Goal: Information Seeking & Learning: Find specific page/section

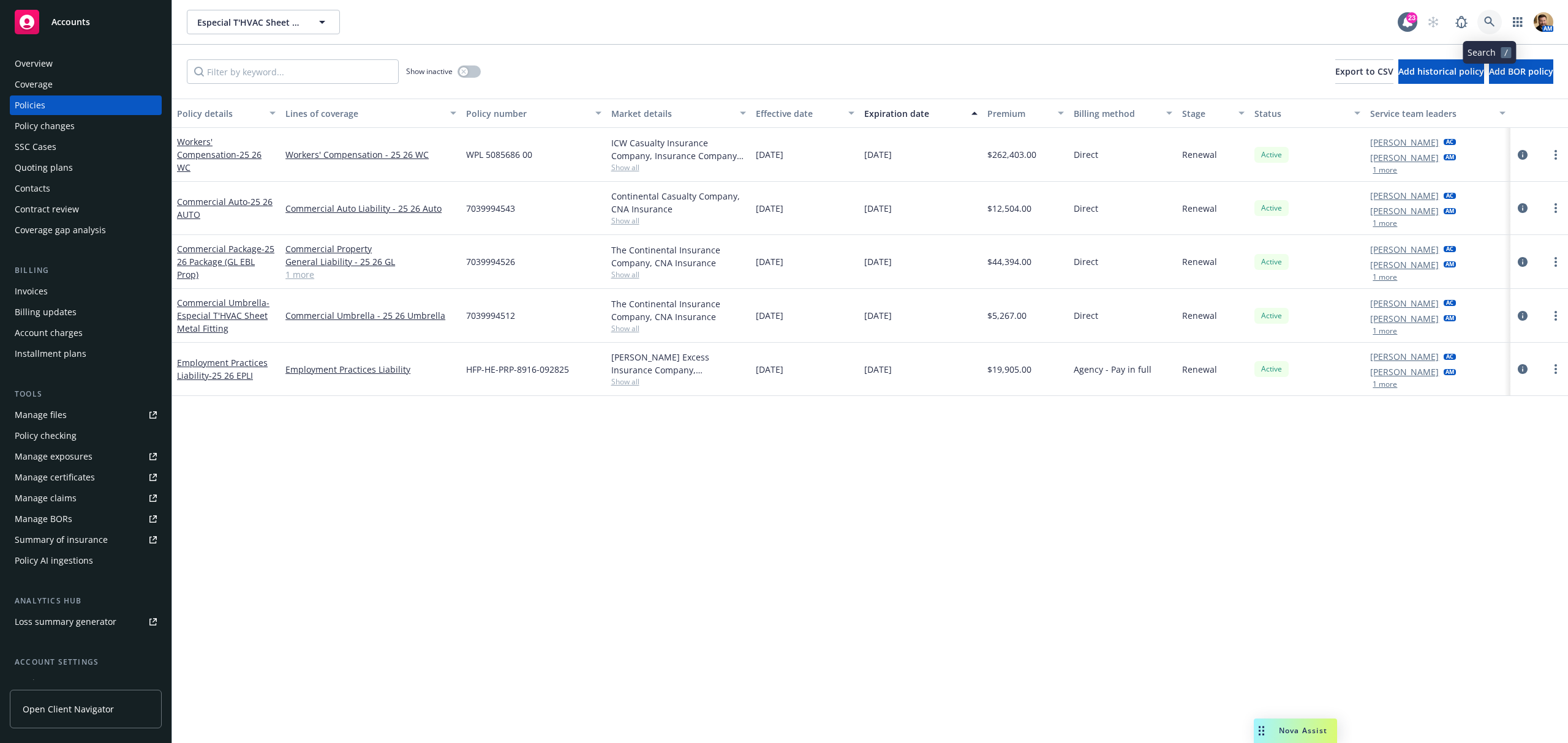
click at [1495, 18] on link at bounding box center [1490, 22] width 25 height 25
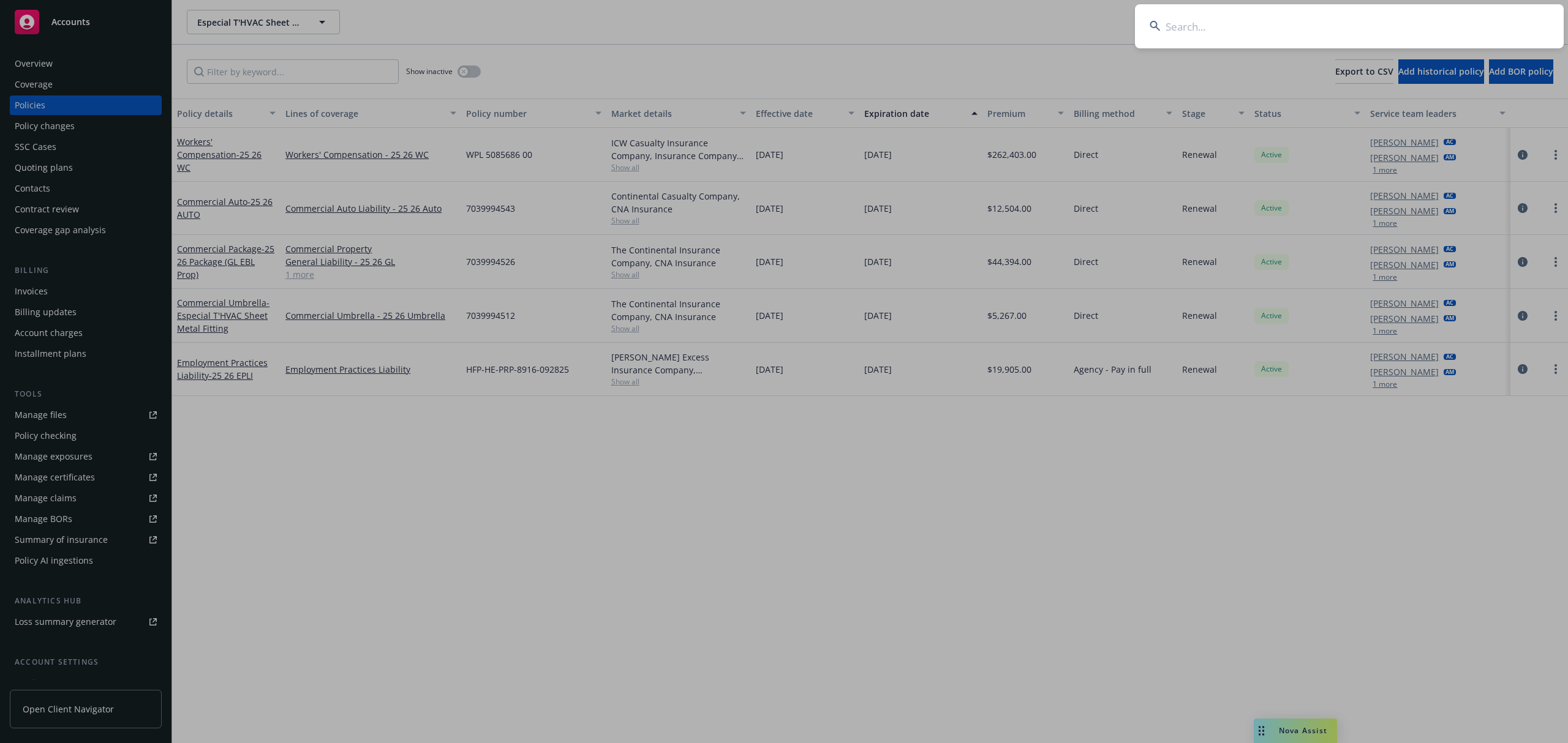
click at [1404, 22] on input at bounding box center [1349, 27] width 429 height 44
type input "[PERSON_NAME]"
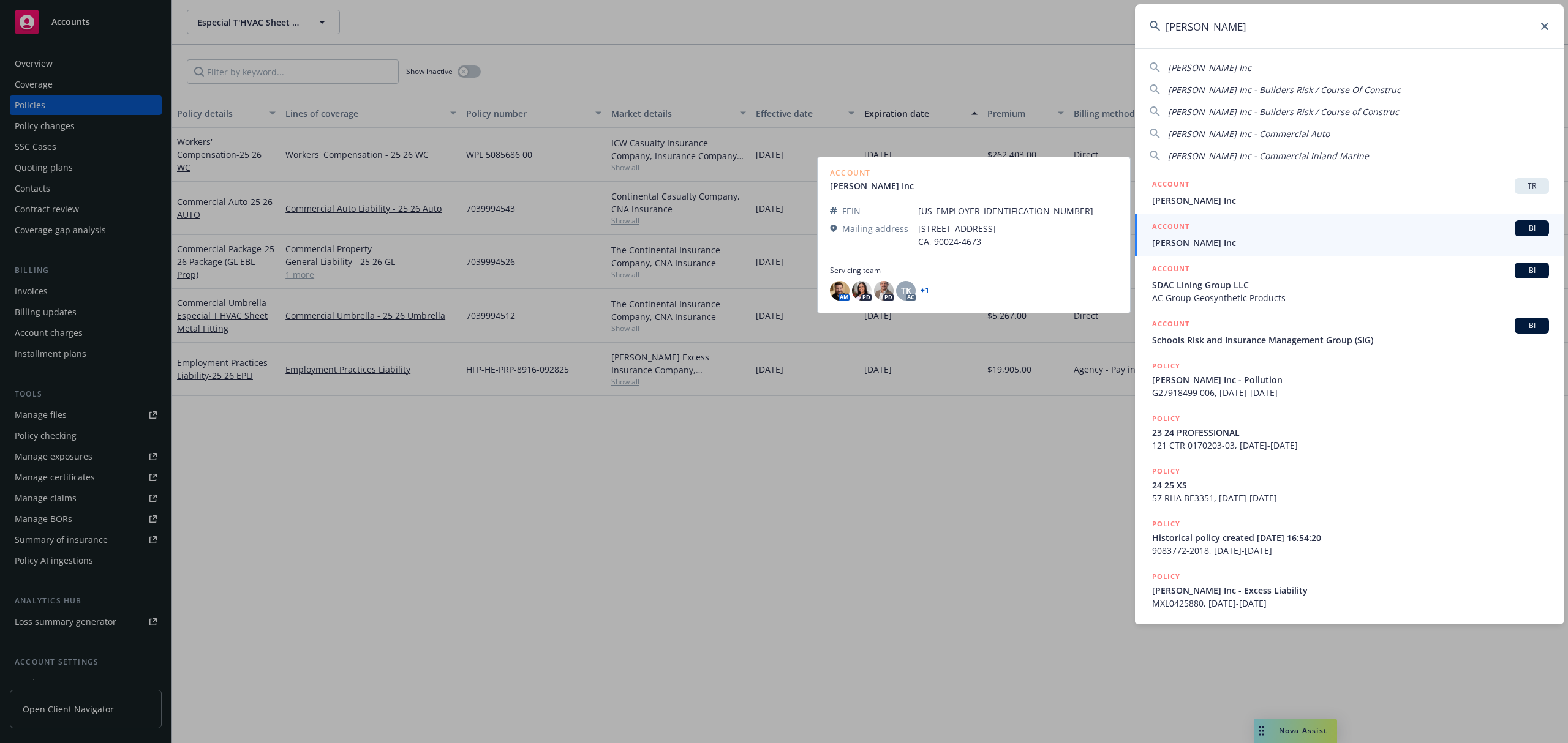
click at [1196, 234] on div "ACCOUNT BI" at bounding box center [1351, 228] width 397 height 16
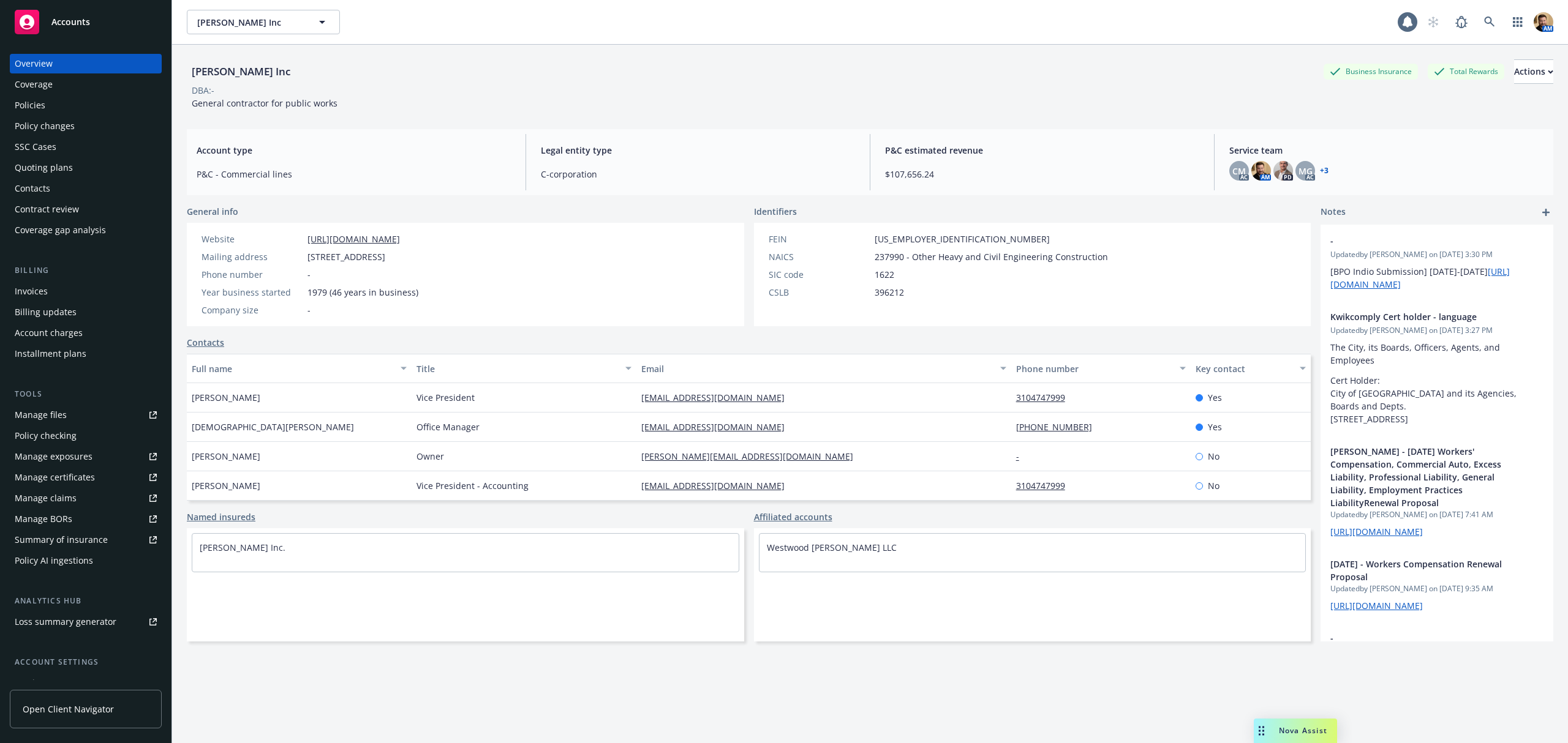
click at [67, 291] on div "Invoices" at bounding box center [86, 291] width 142 height 19
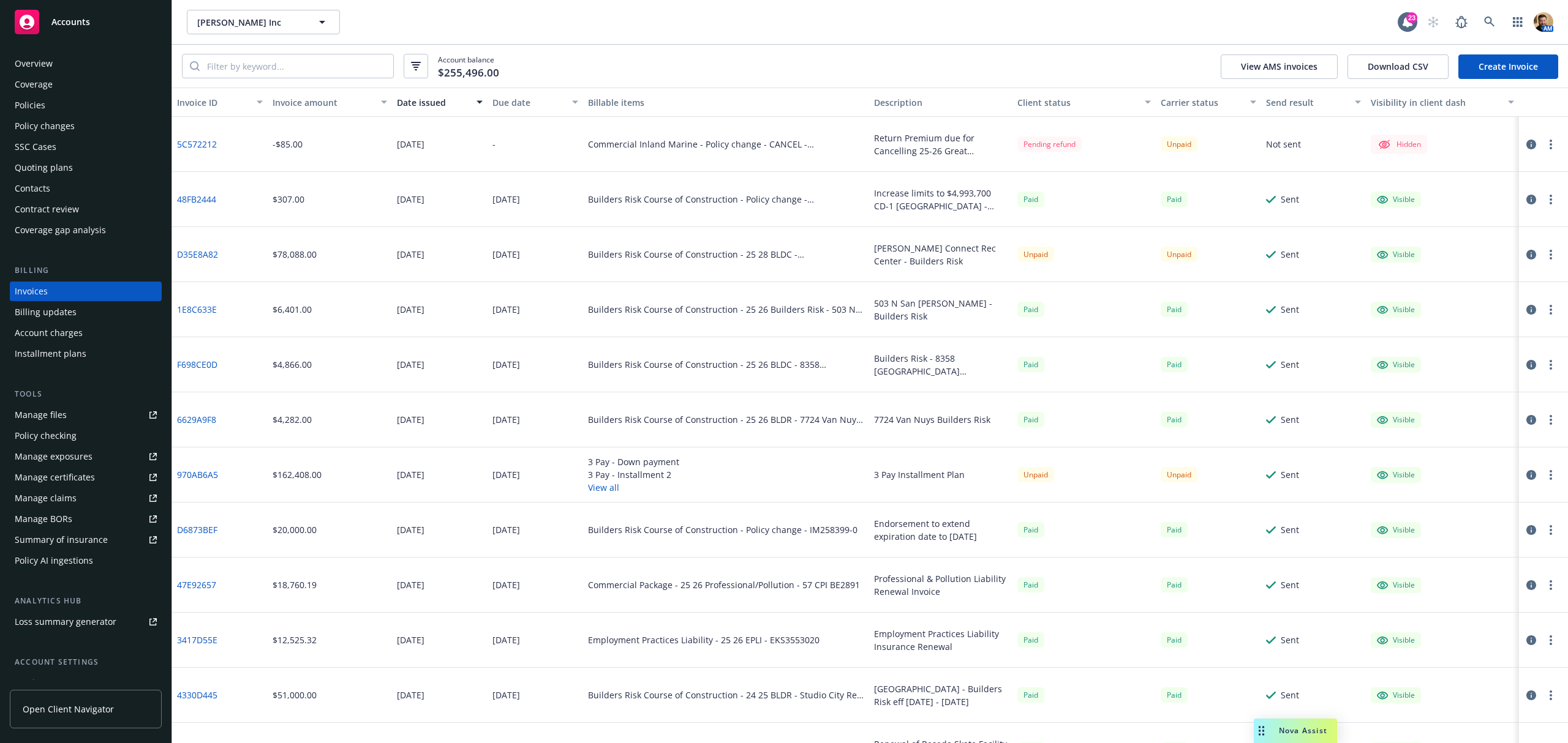
click at [1526, 254] on icon "button" at bounding box center [1530, 254] width 10 height 10
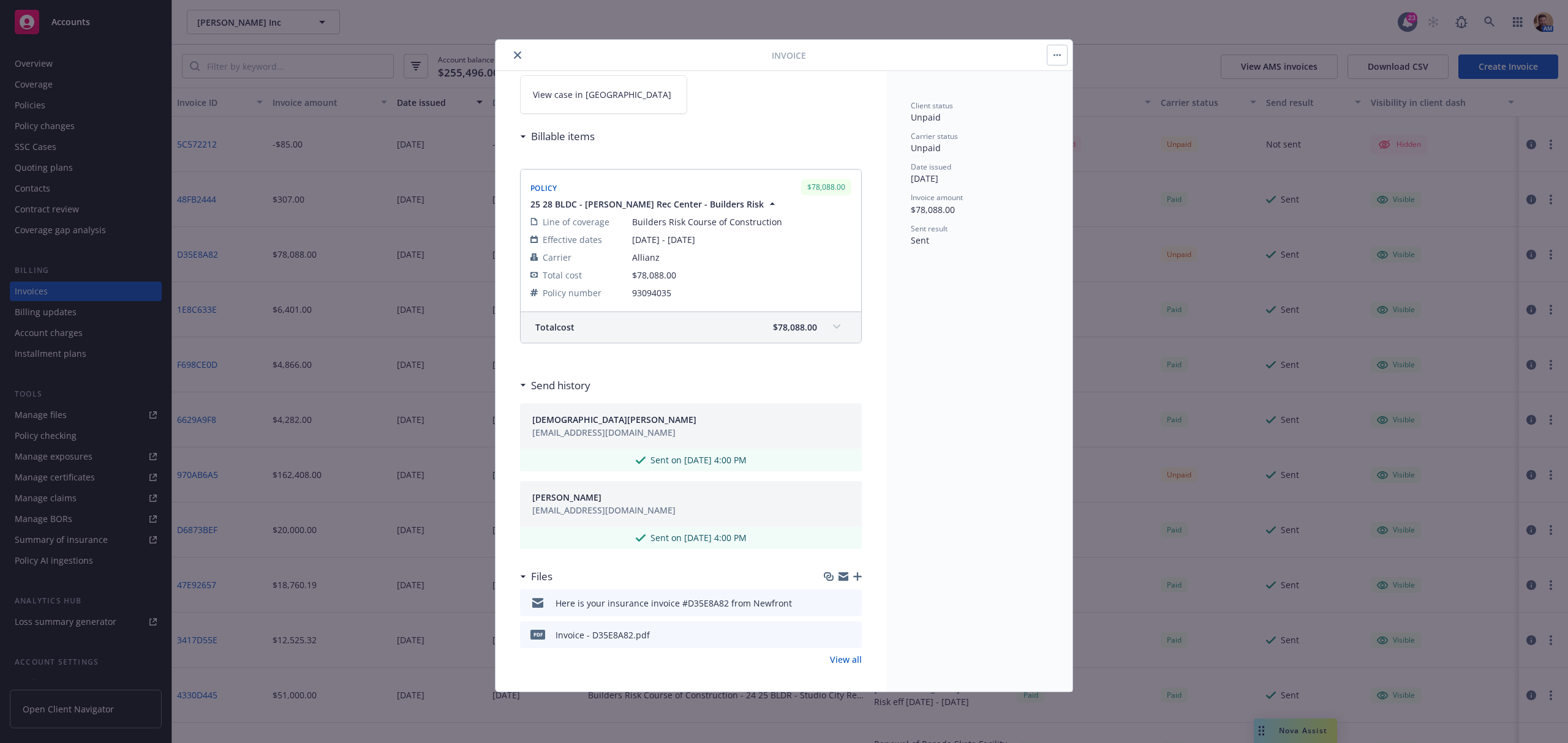
scroll to position [98, 0]
click at [845, 600] on icon "preview file" at bounding box center [850, 598] width 11 height 8
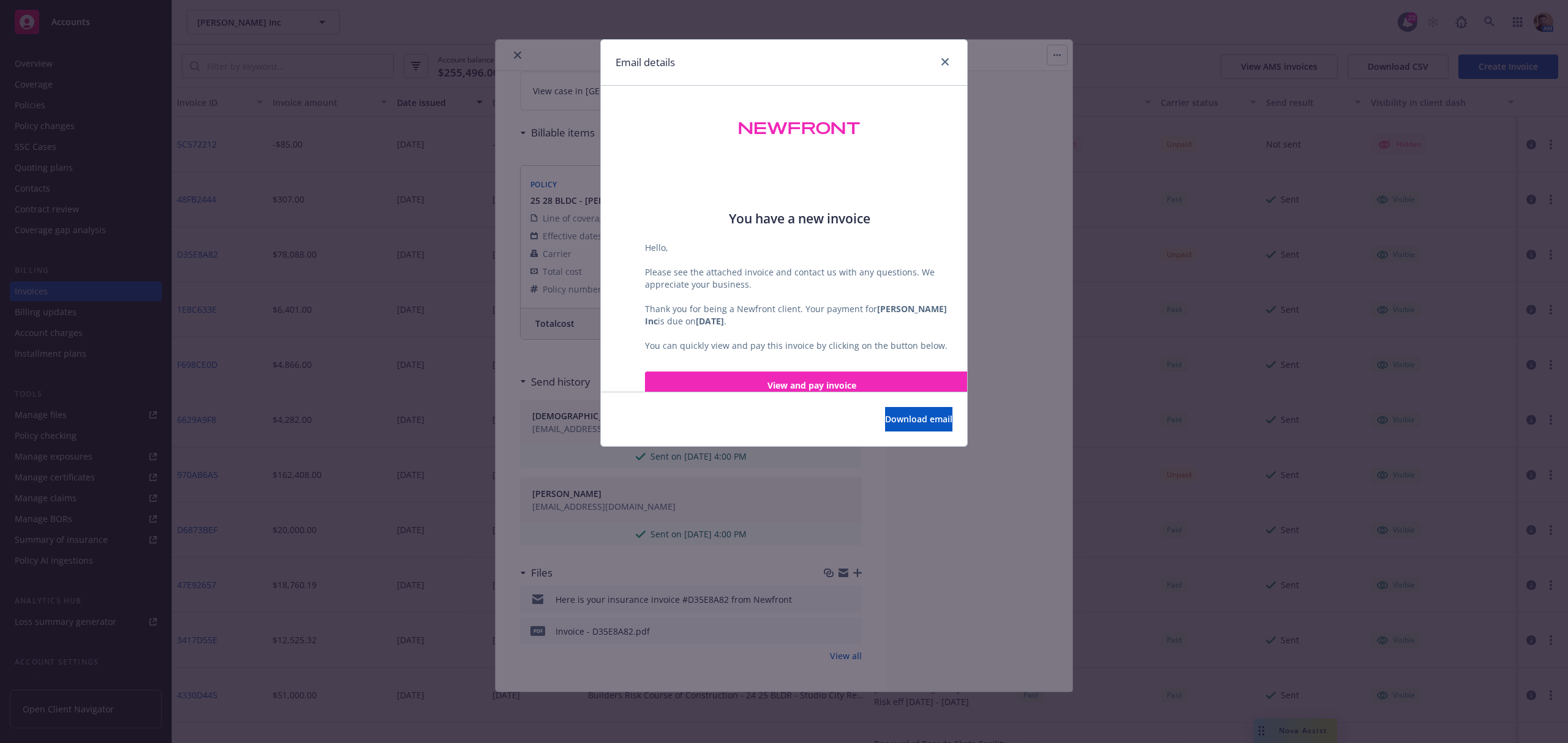
scroll to position [163, 0]
click at [941, 64] on icon "close" at bounding box center [945, 62] width 7 height 7
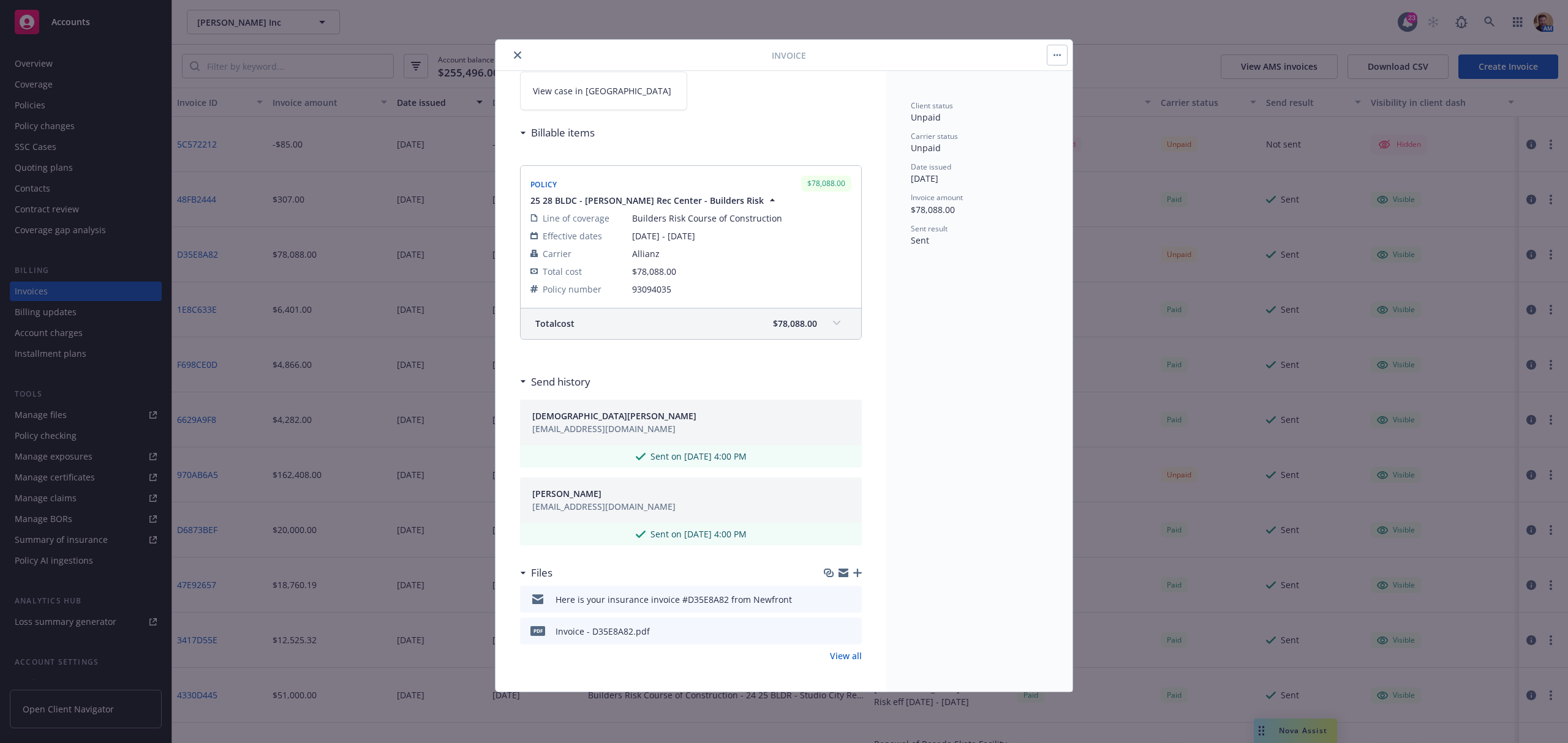
click at [845, 633] on icon "preview file" at bounding box center [850, 630] width 11 height 8
click at [514, 57] on icon "close" at bounding box center [517, 54] width 7 height 7
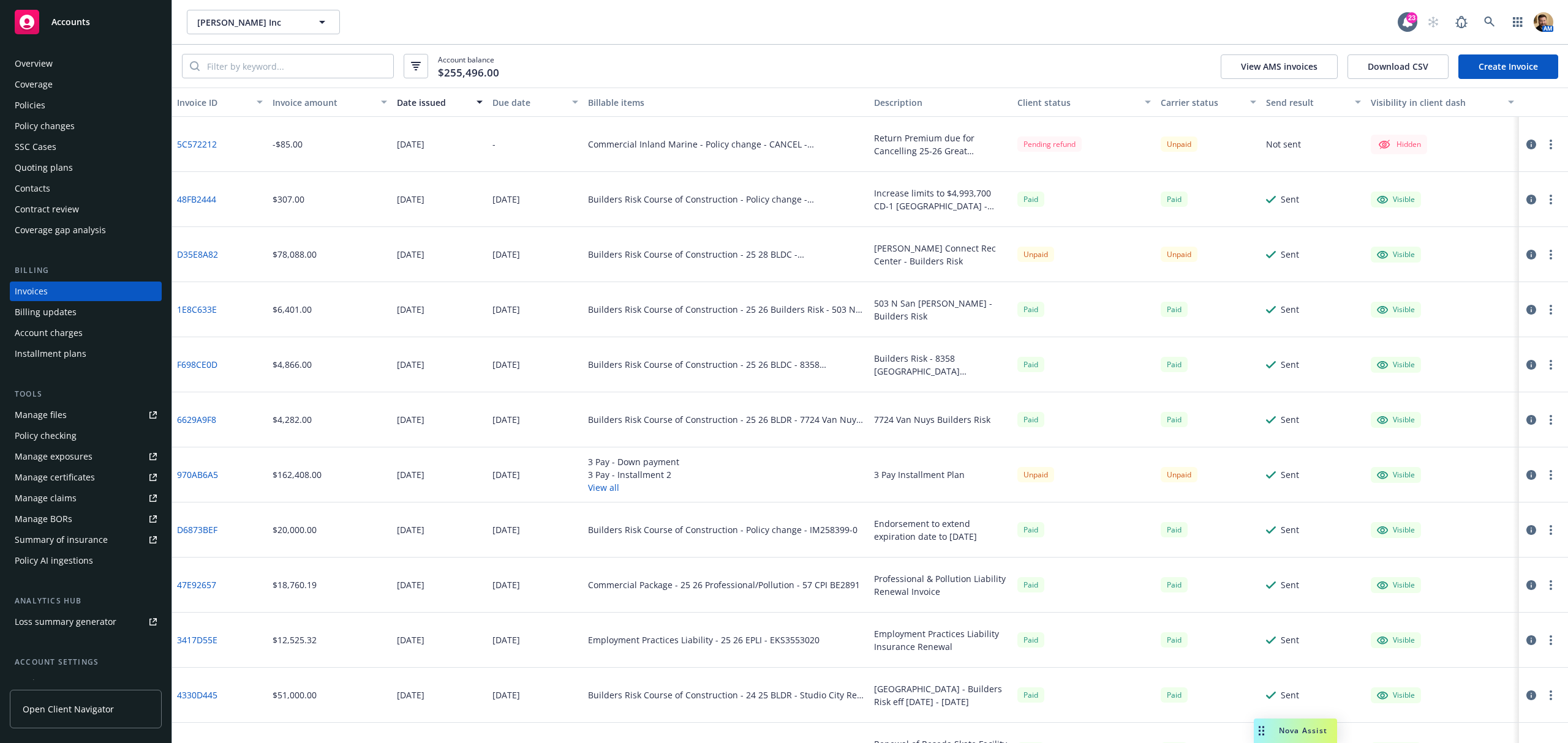
click at [1526, 473] on icon "button" at bounding box center [1530, 475] width 10 height 10
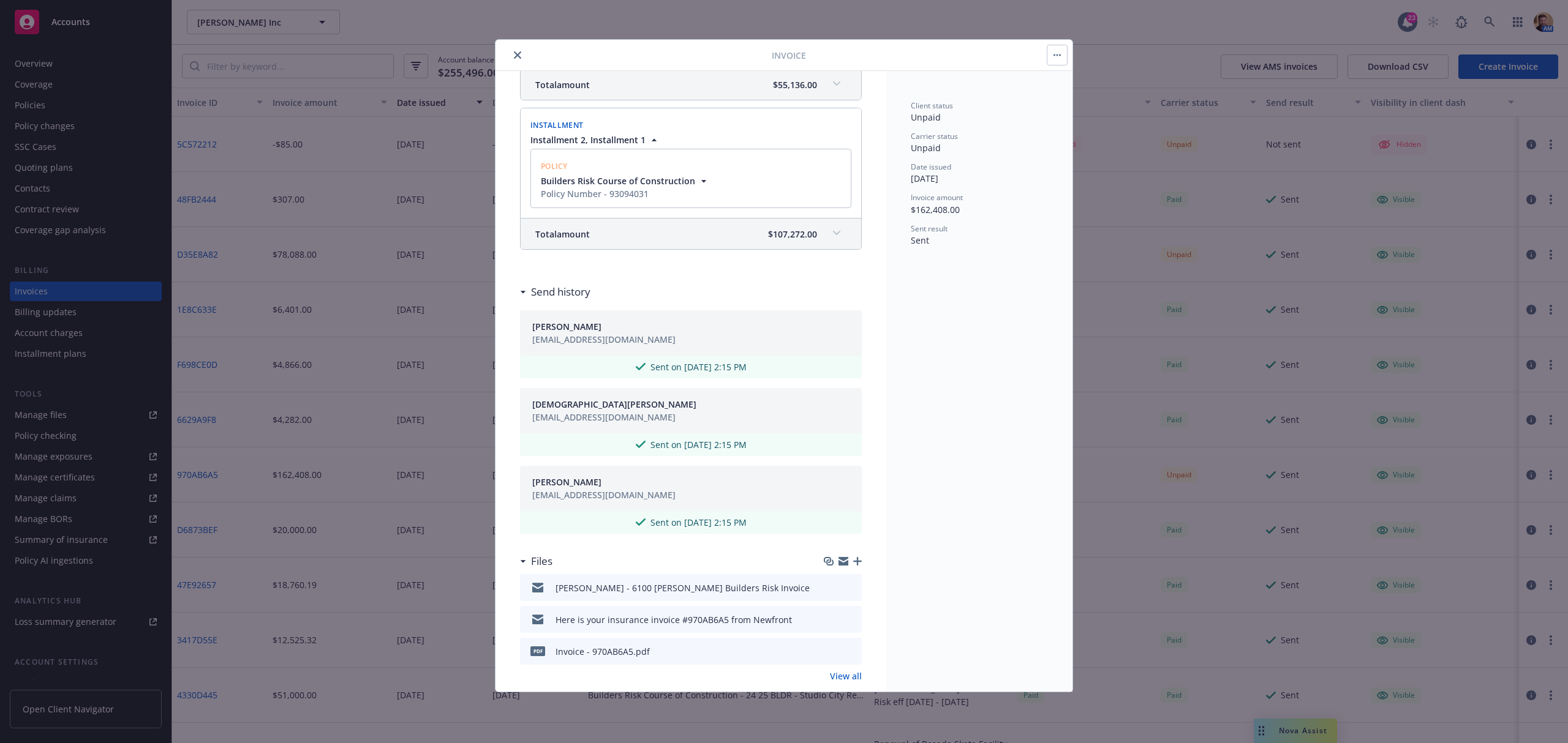
scroll to position [313, 0]
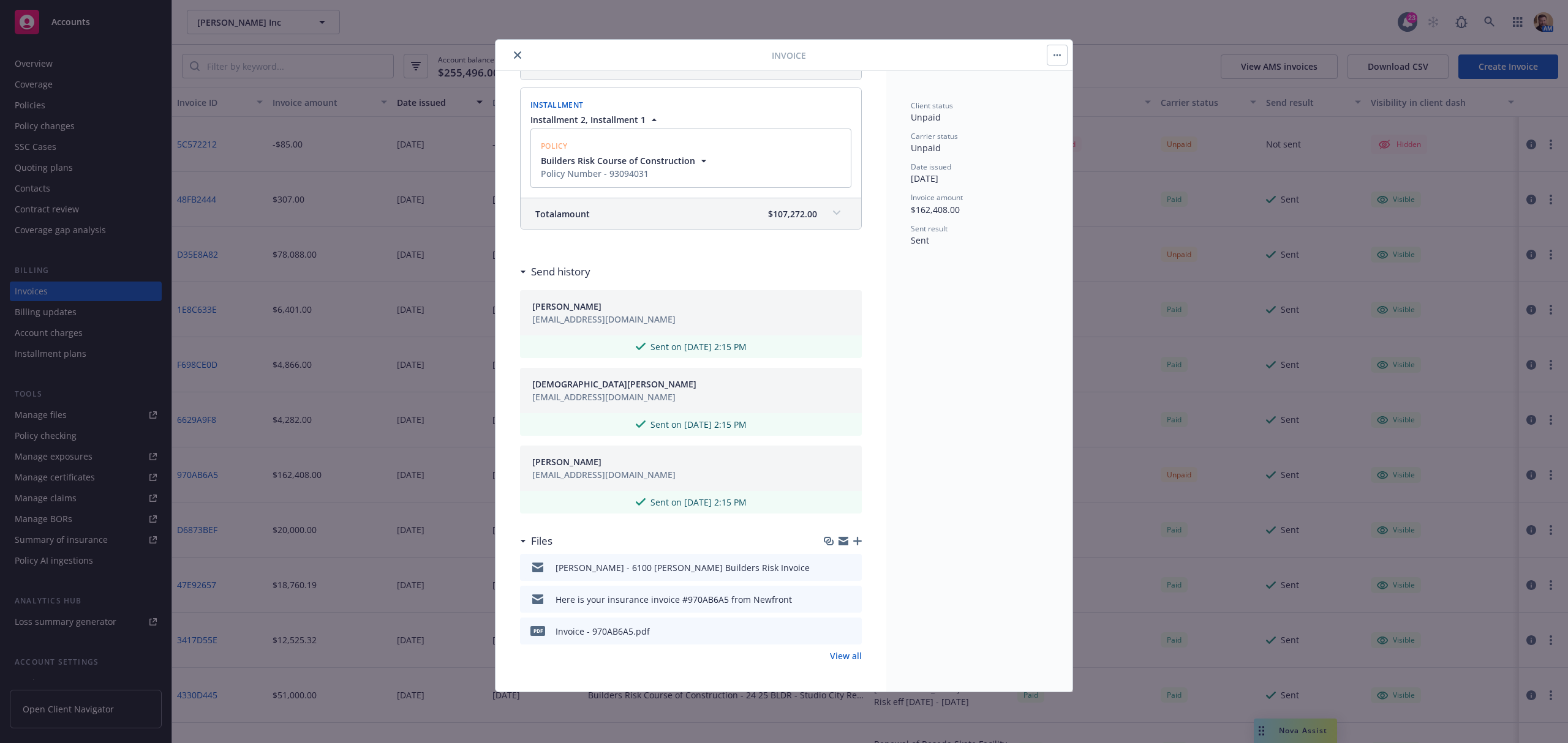
click at [845, 632] on icon "preview file" at bounding box center [850, 630] width 11 height 8
click at [843, 567] on button "preview file" at bounding box center [850, 567] width 14 height 11
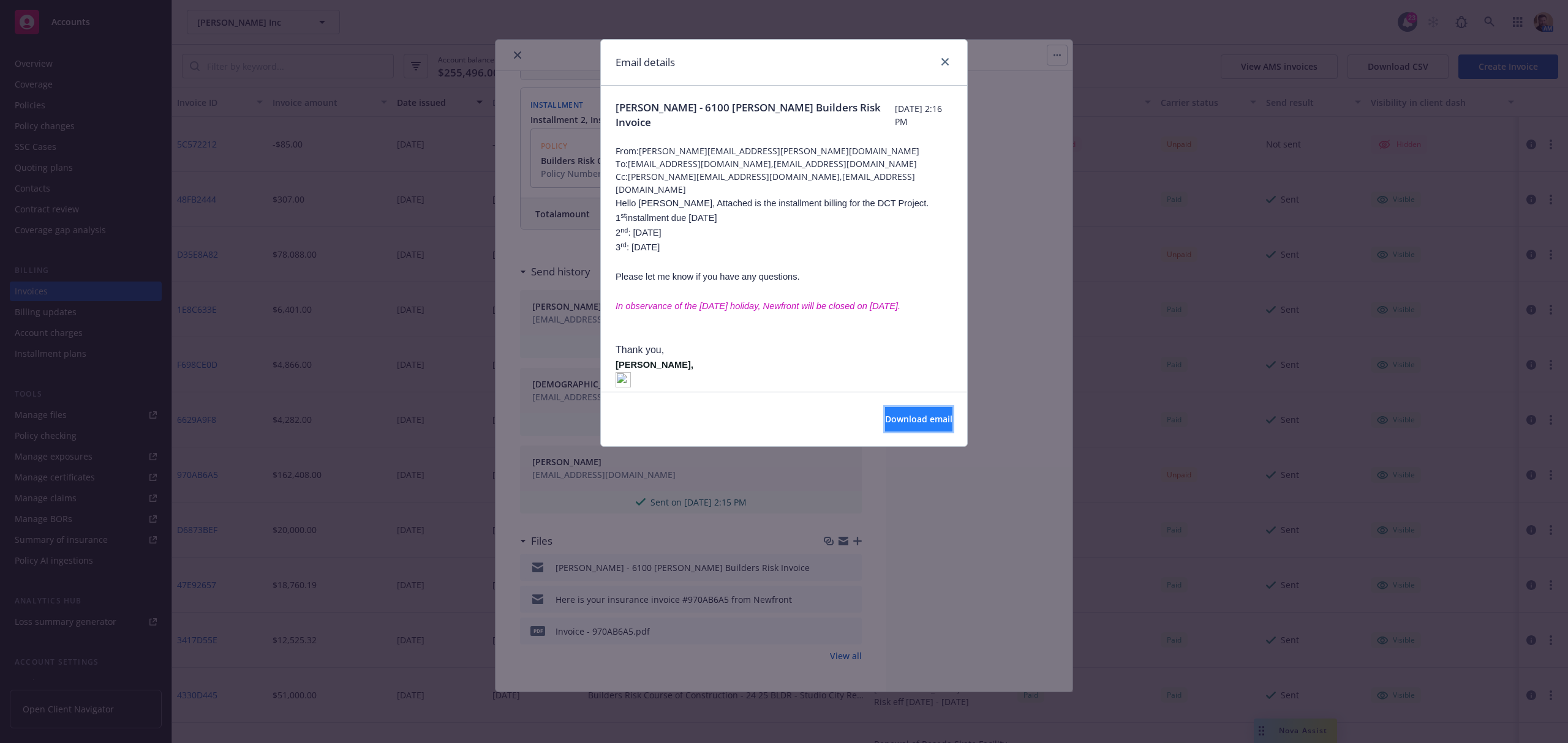
click at [885, 414] on span "Download email" at bounding box center [919, 419] width 67 height 12
click at [943, 60] on icon "close" at bounding box center [945, 62] width 7 height 7
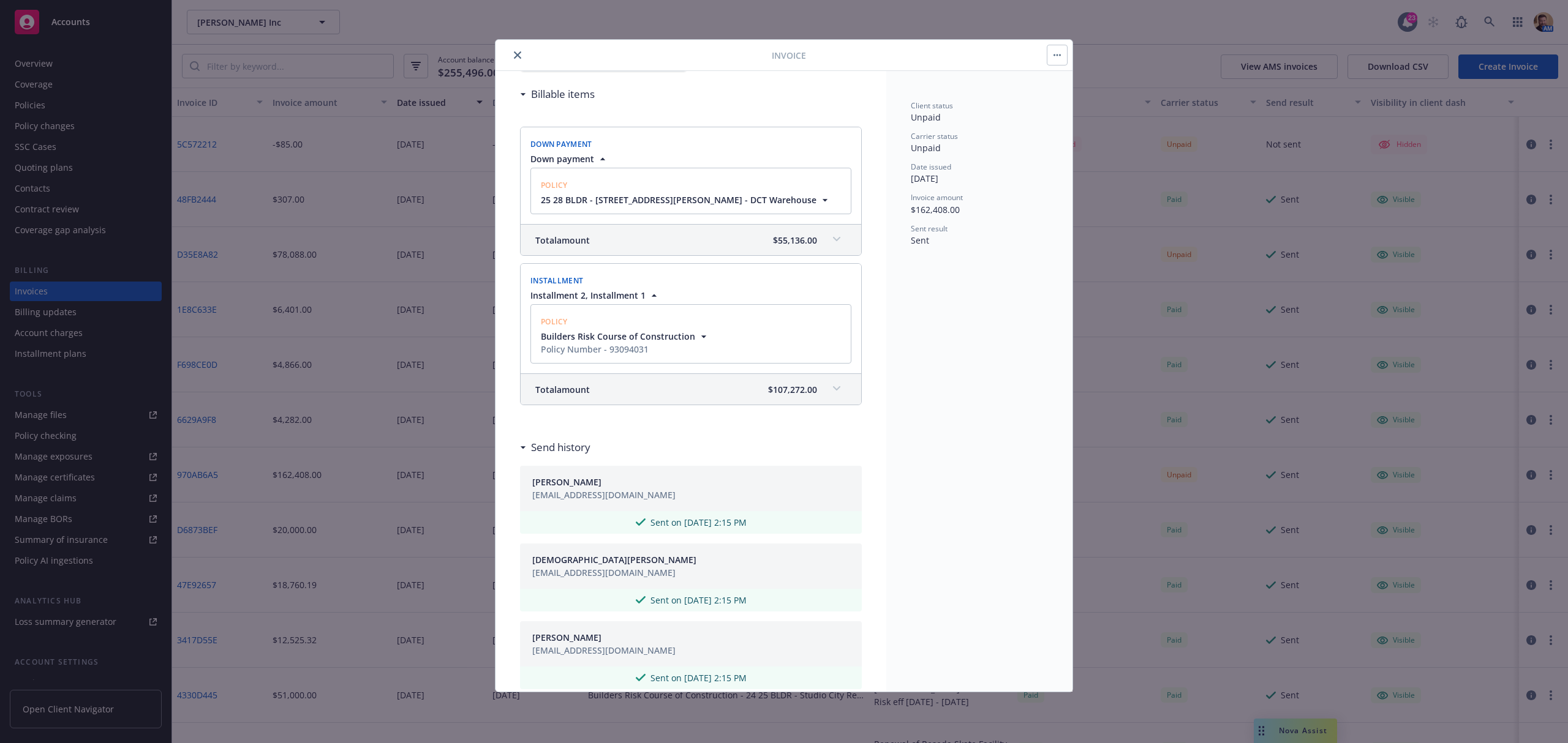
scroll to position [0, 0]
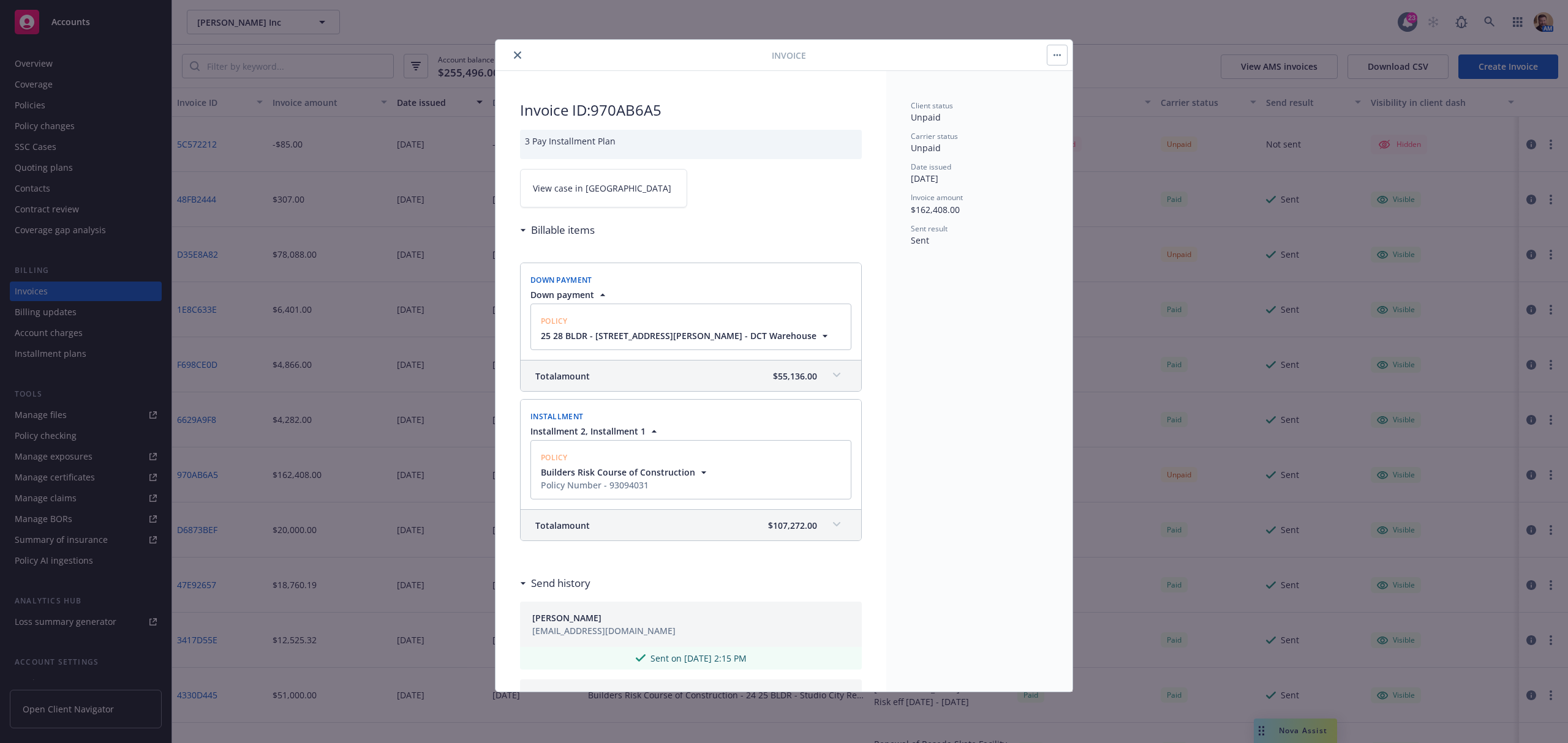
click at [520, 53] on icon "close" at bounding box center [517, 54] width 7 height 7
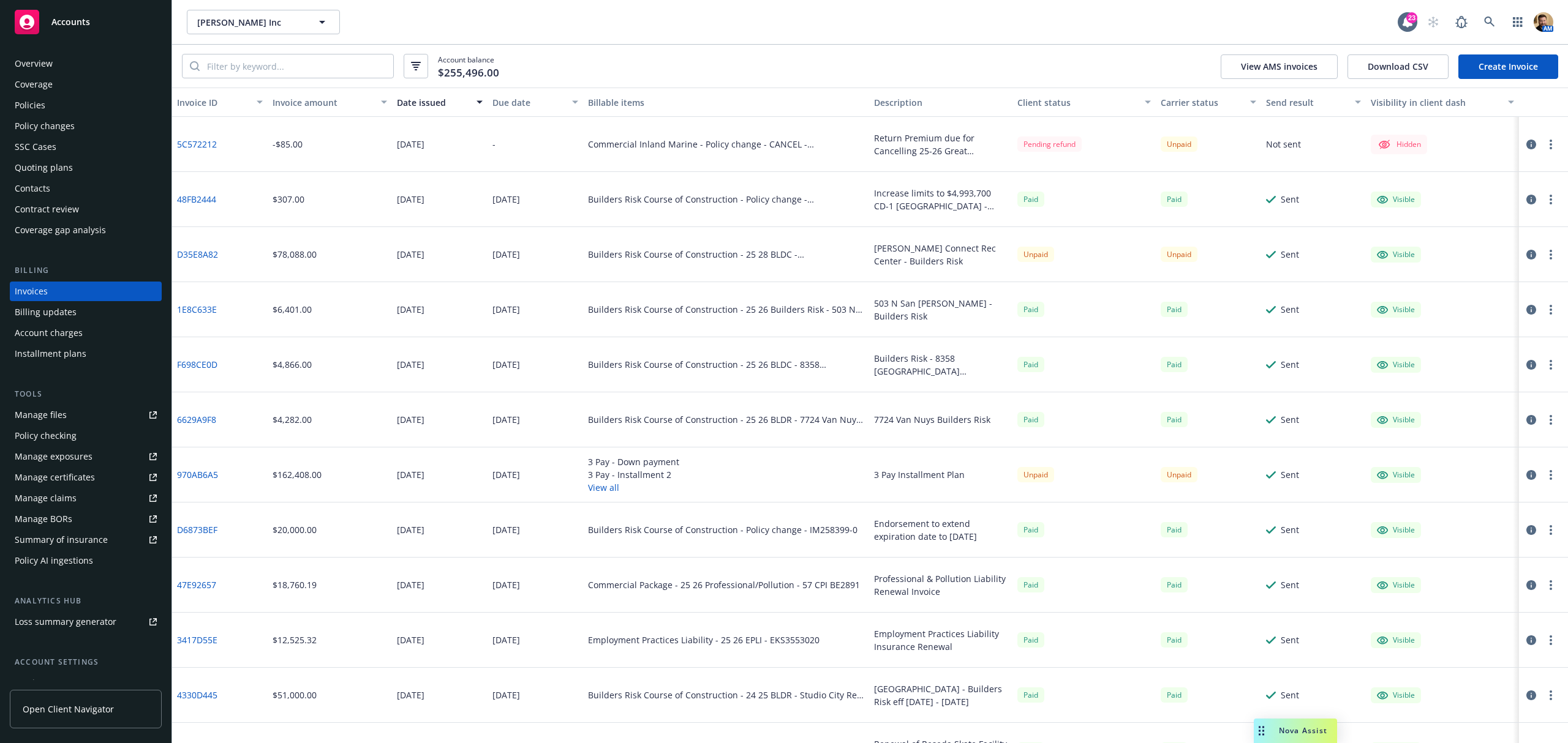
click at [596, 487] on button "View all" at bounding box center [633, 488] width 91 height 13
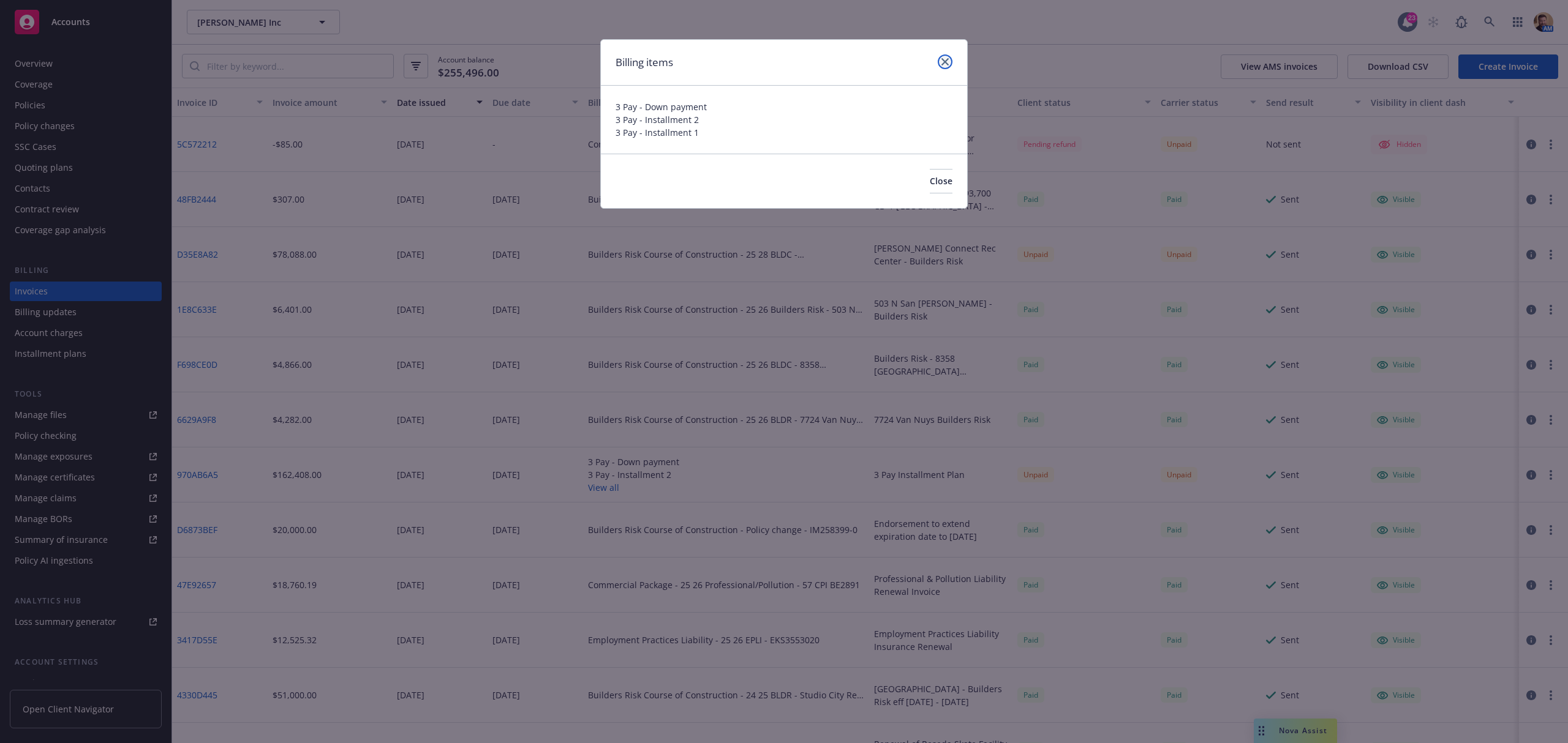
click at [945, 62] on icon "close" at bounding box center [945, 62] width 7 height 7
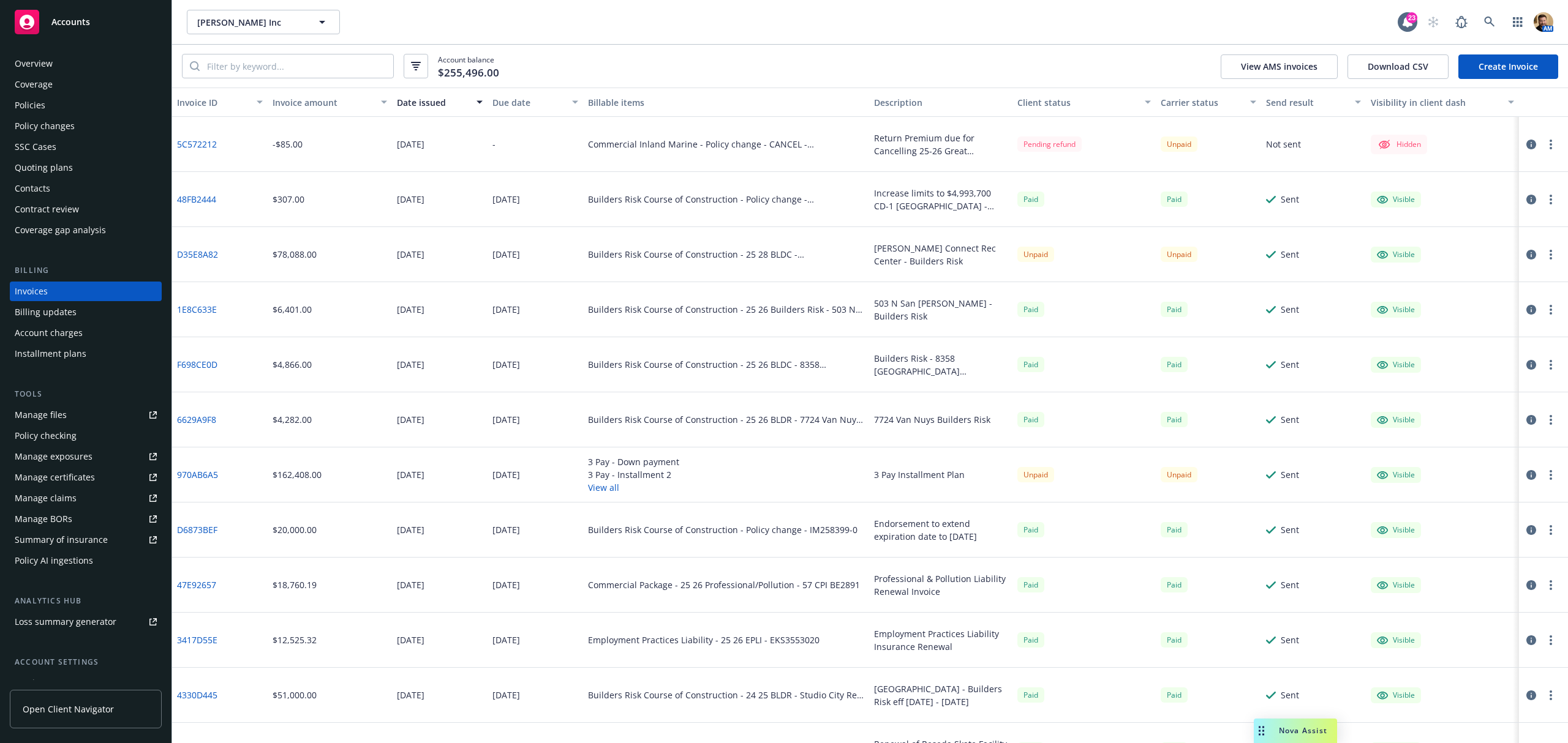
click at [1526, 476] on icon "button" at bounding box center [1530, 475] width 10 height 10
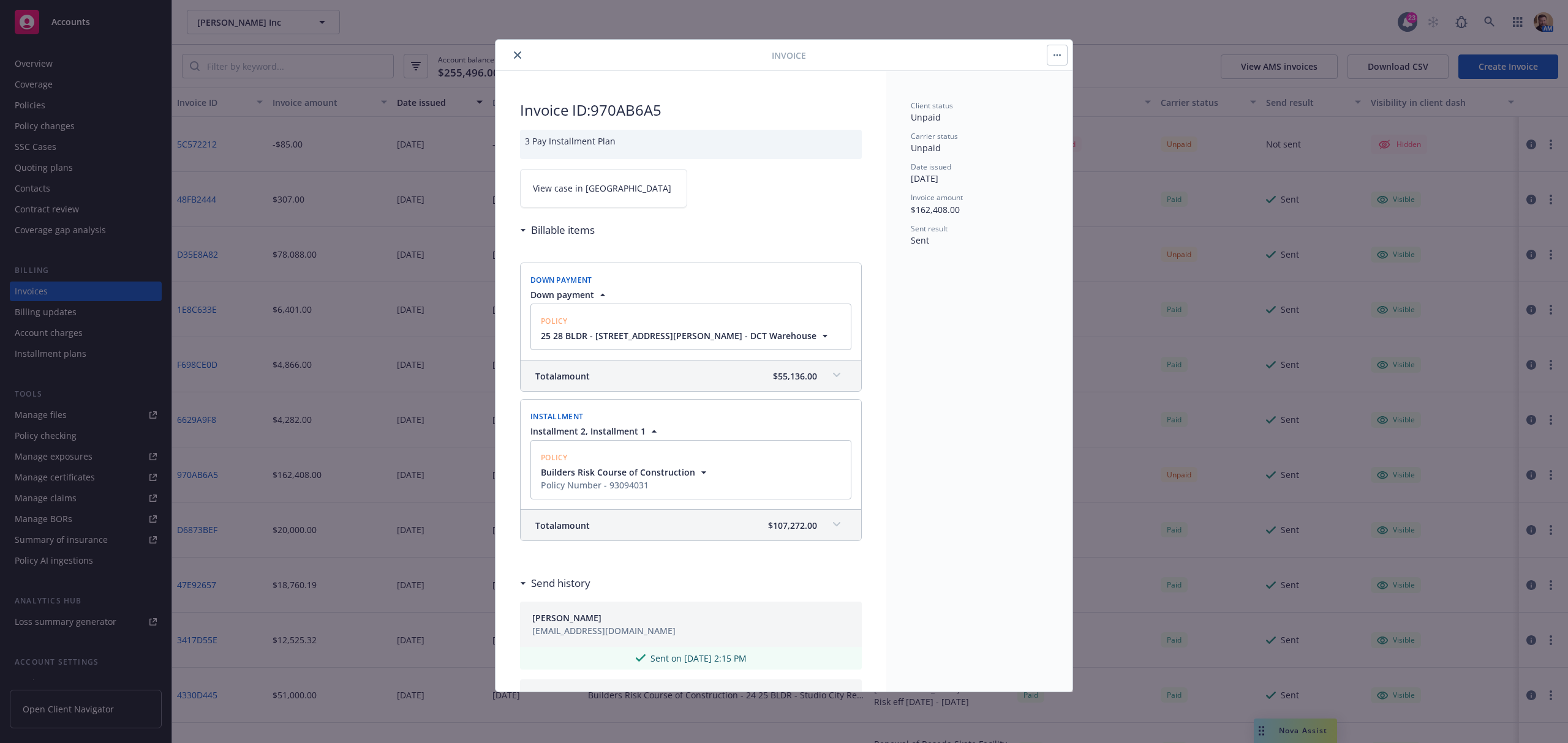
click at [547, 195] on span "View case in [GEOGRAPHIC_DATA]" at bounding box center [601, 188] width 138 height 13
click at [833, 527] on icon at bounding box center [836, 525] width 7 height 5
drag, startPoint x: 625, startPoint y: 53, endPoint x: 826, endPoint y: 69, distance: 201.6
click at [826, 69] on div "Invoice" at bounding box center [784, 55] width 577 height 31
click at [520, 54] on icon "close" at bounding box center [517, 54] width 7 height 7
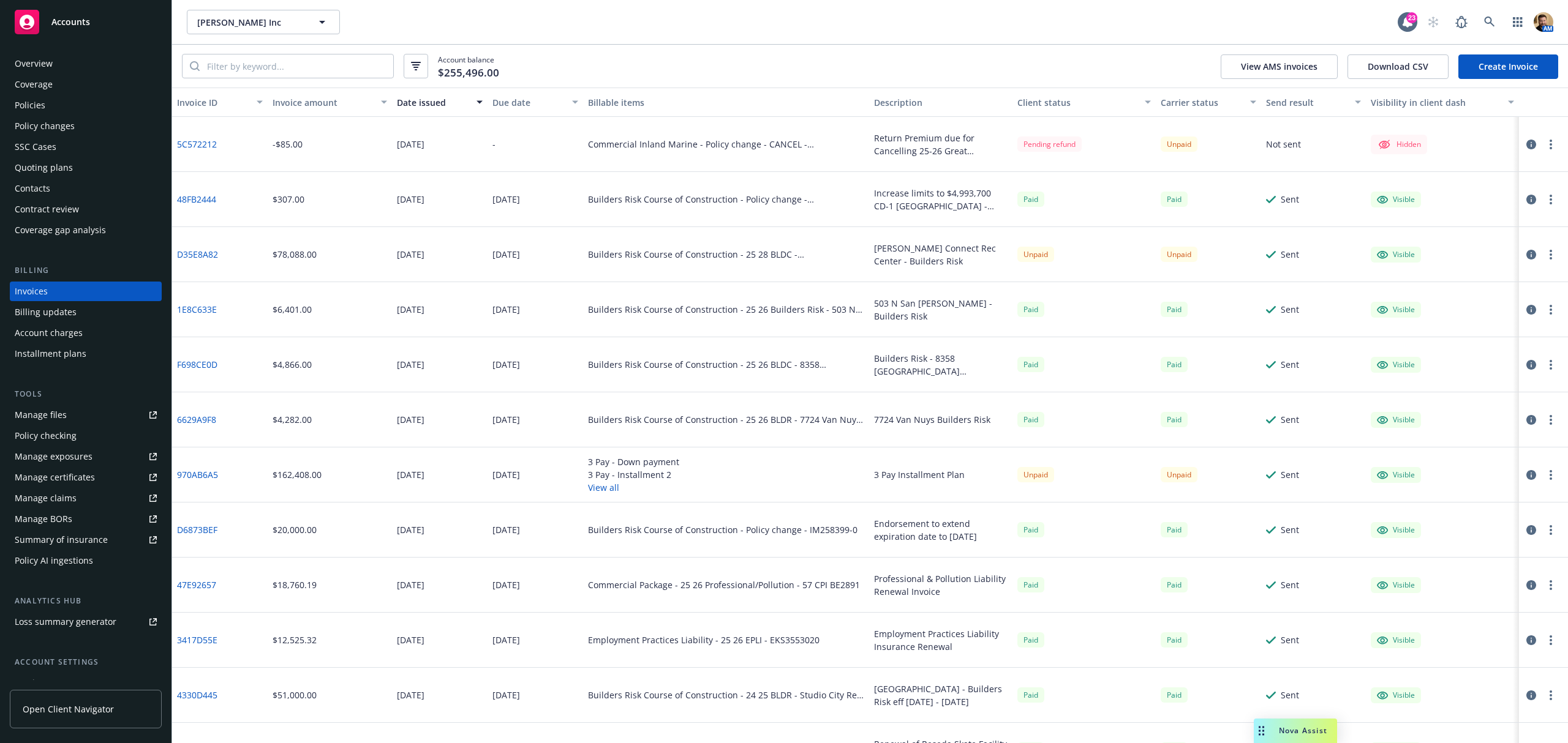
click at [1526, 477] on icon "button" at bounding box center [1530, 475] width 10 height 10
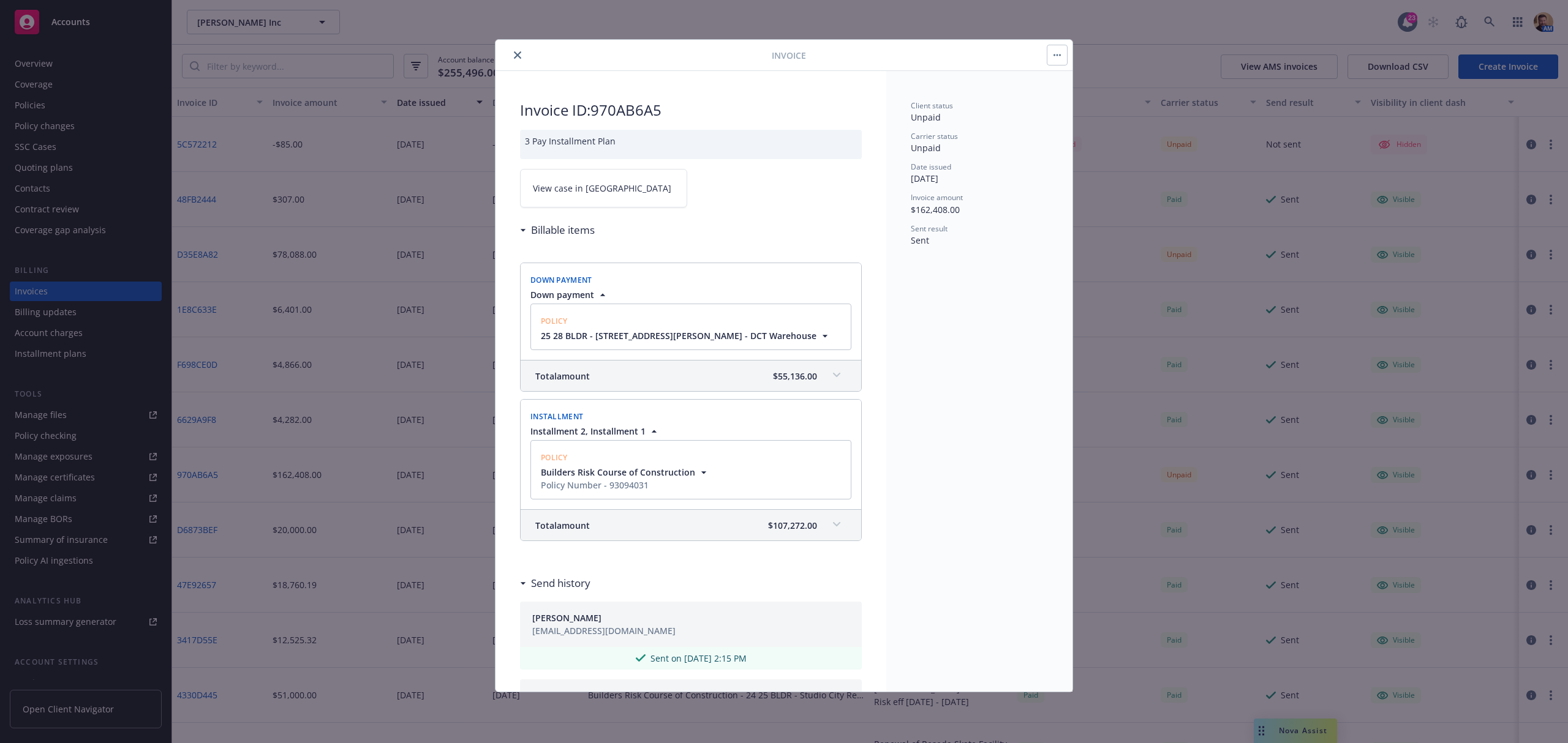
click at [518, 54] on icon "close" at bounding box center [517, 54] width 7 height 7
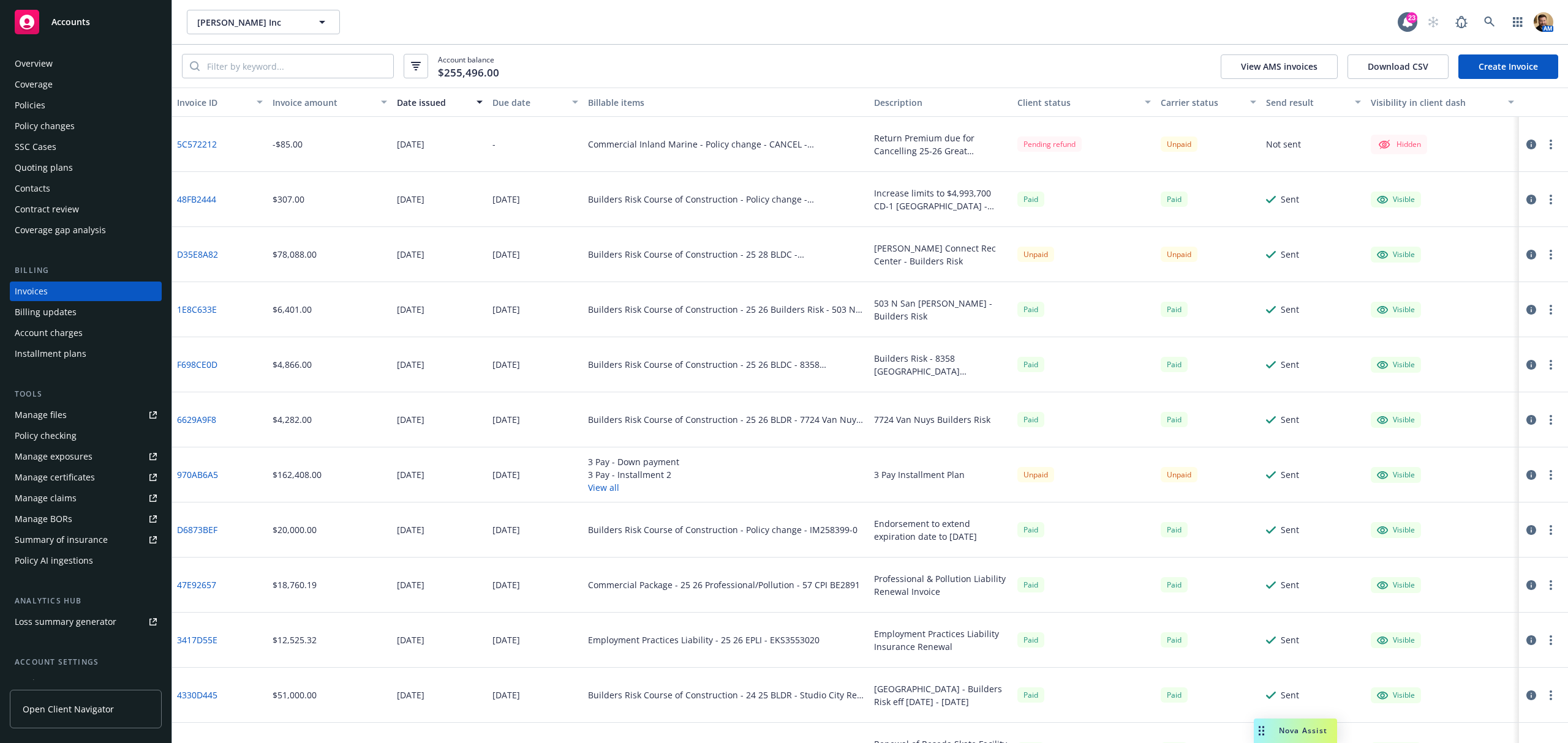
click at [1549, 473] on icon "button" at bounding box center [1550, 475] width 3 height 10
click at [1526, 474] on icon "button" at bounding box center [1530, 475] width 10 height 10
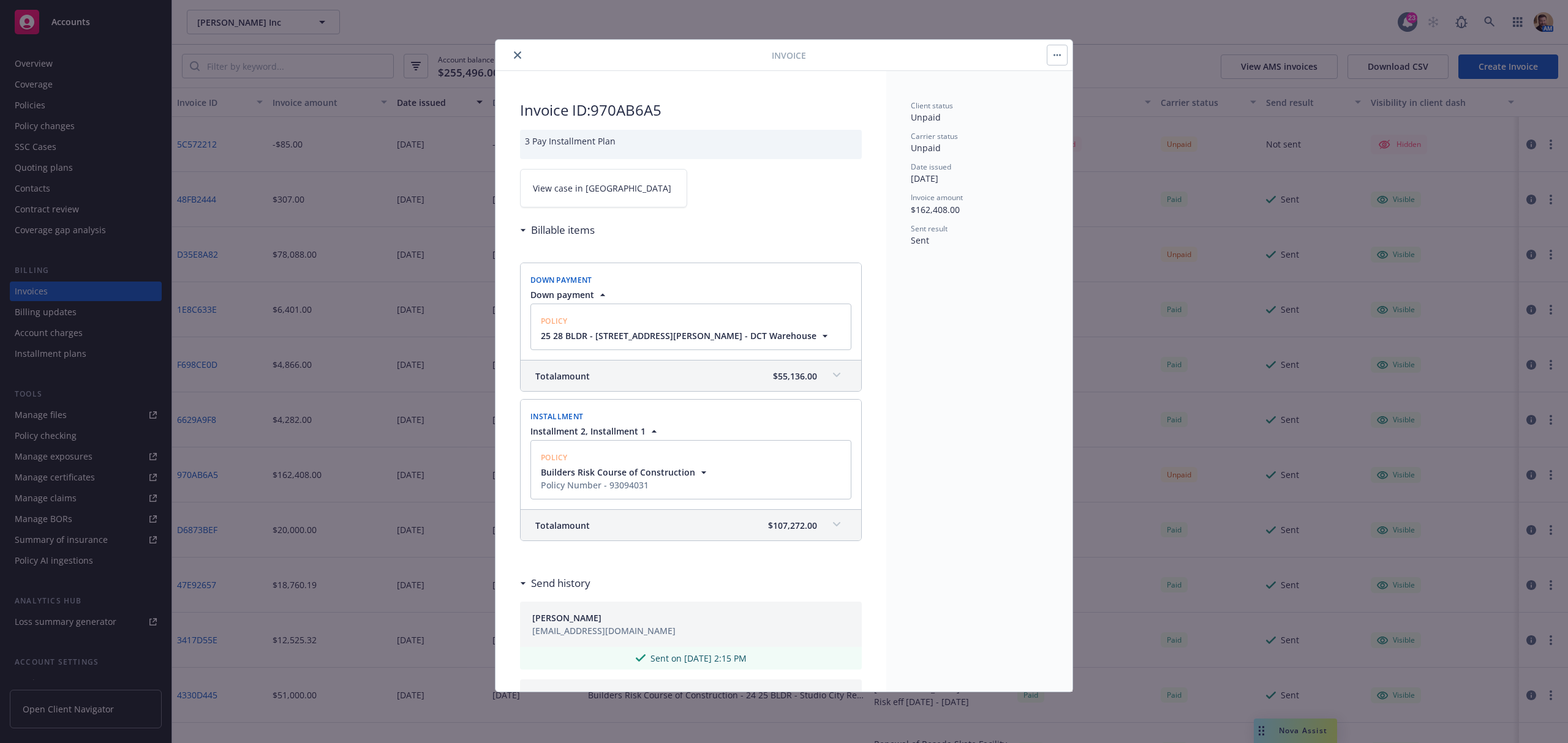
click at [516, 52] on icon "close" at bounding box center [517, 54] width 7 height 7
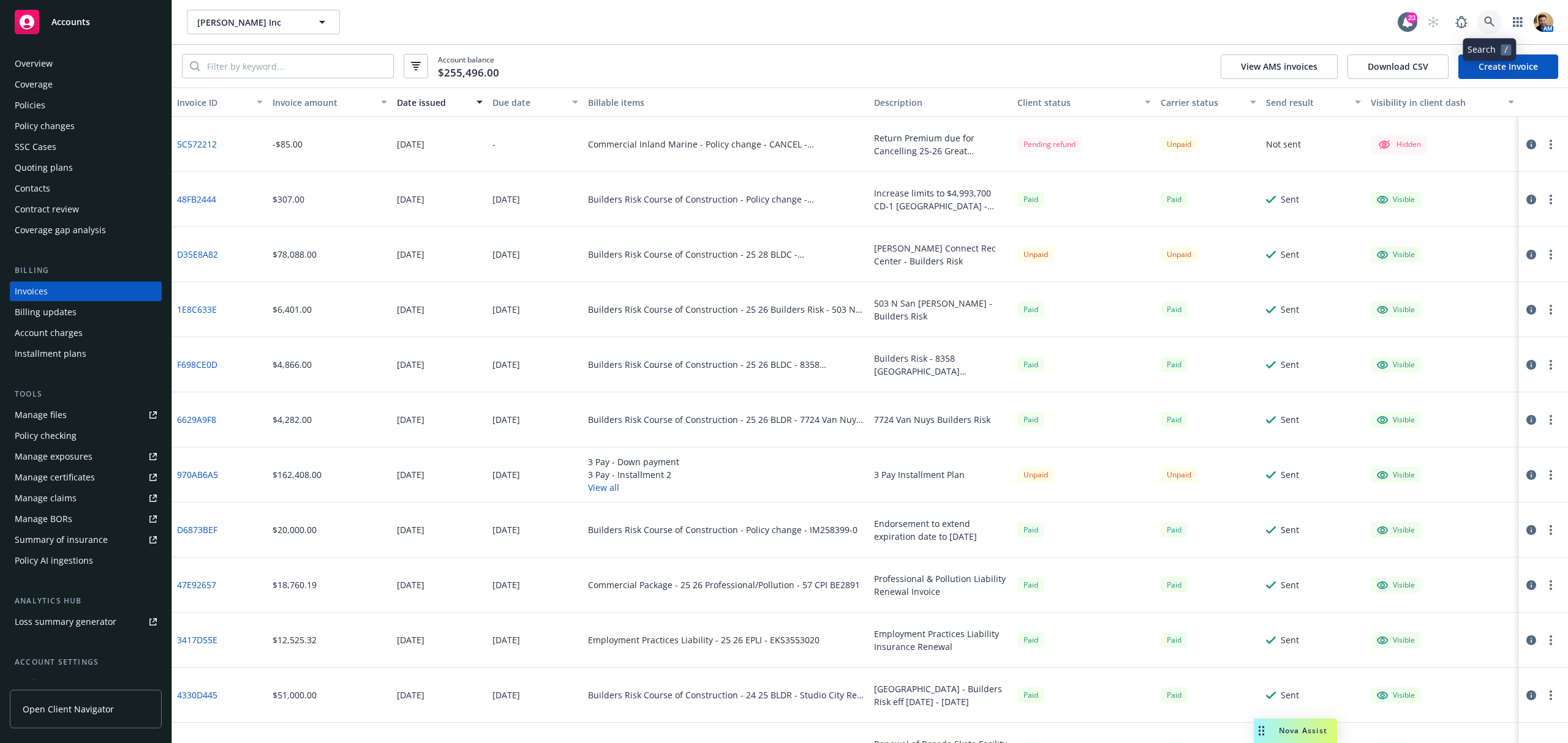
click at [1484, 18] on icon at bounding box center [1489, 21] width 11 height 11
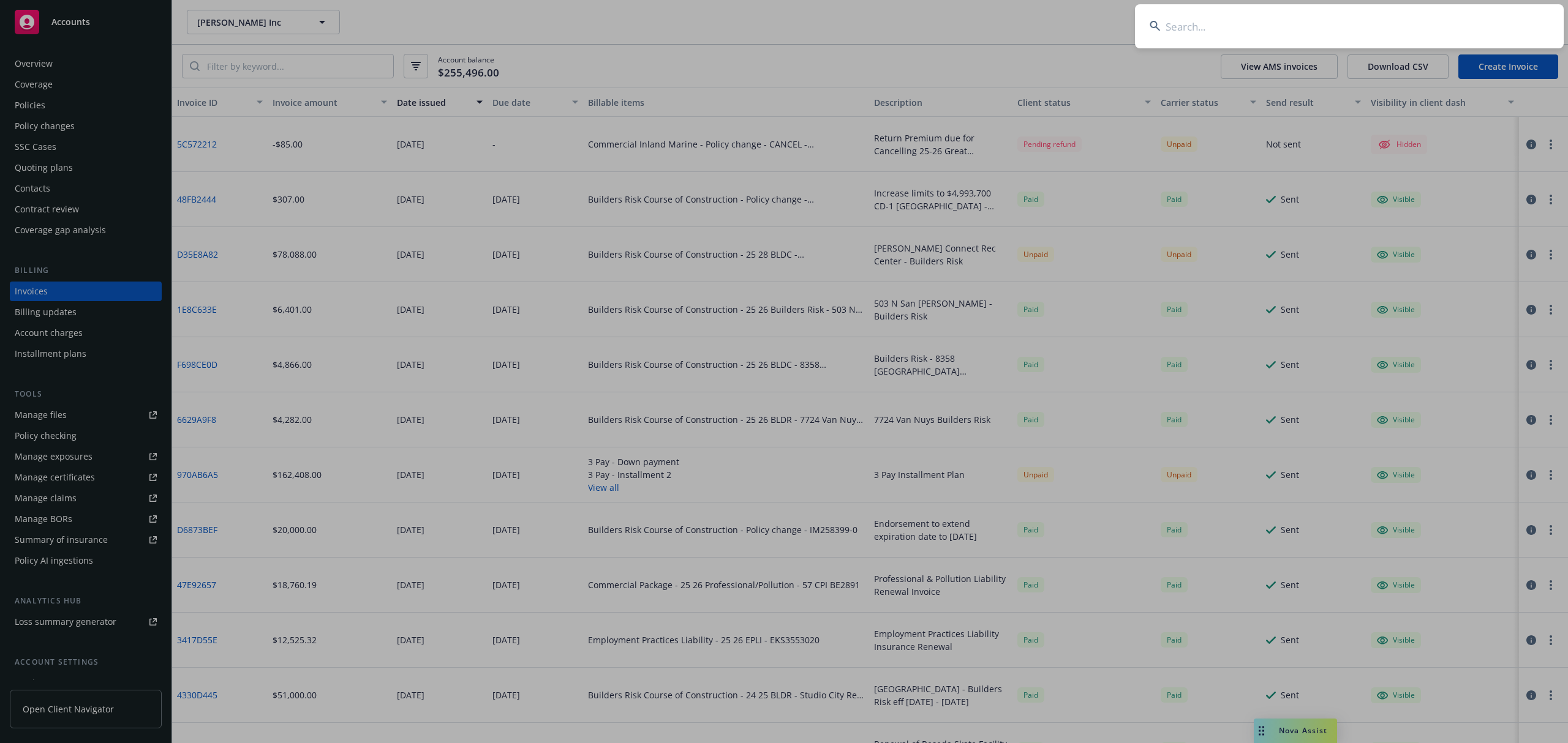
click at [1407, 27] on input at bounding box center [1349, 27] width 429 height 44
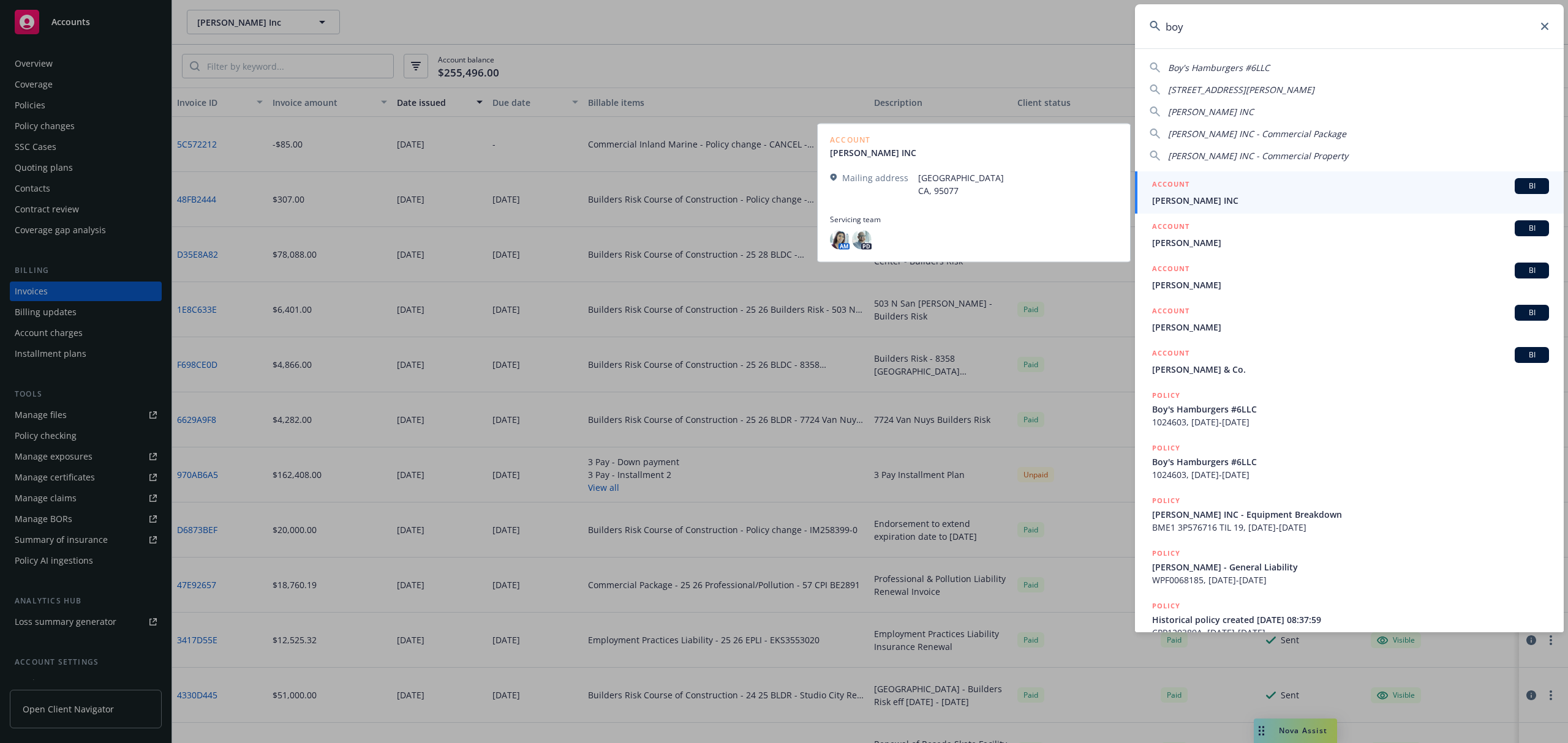
type input "boy"
click at [1185, 191] on h5 "ACCOUNT" at bounding box center [1171, 185] width 38 height 15
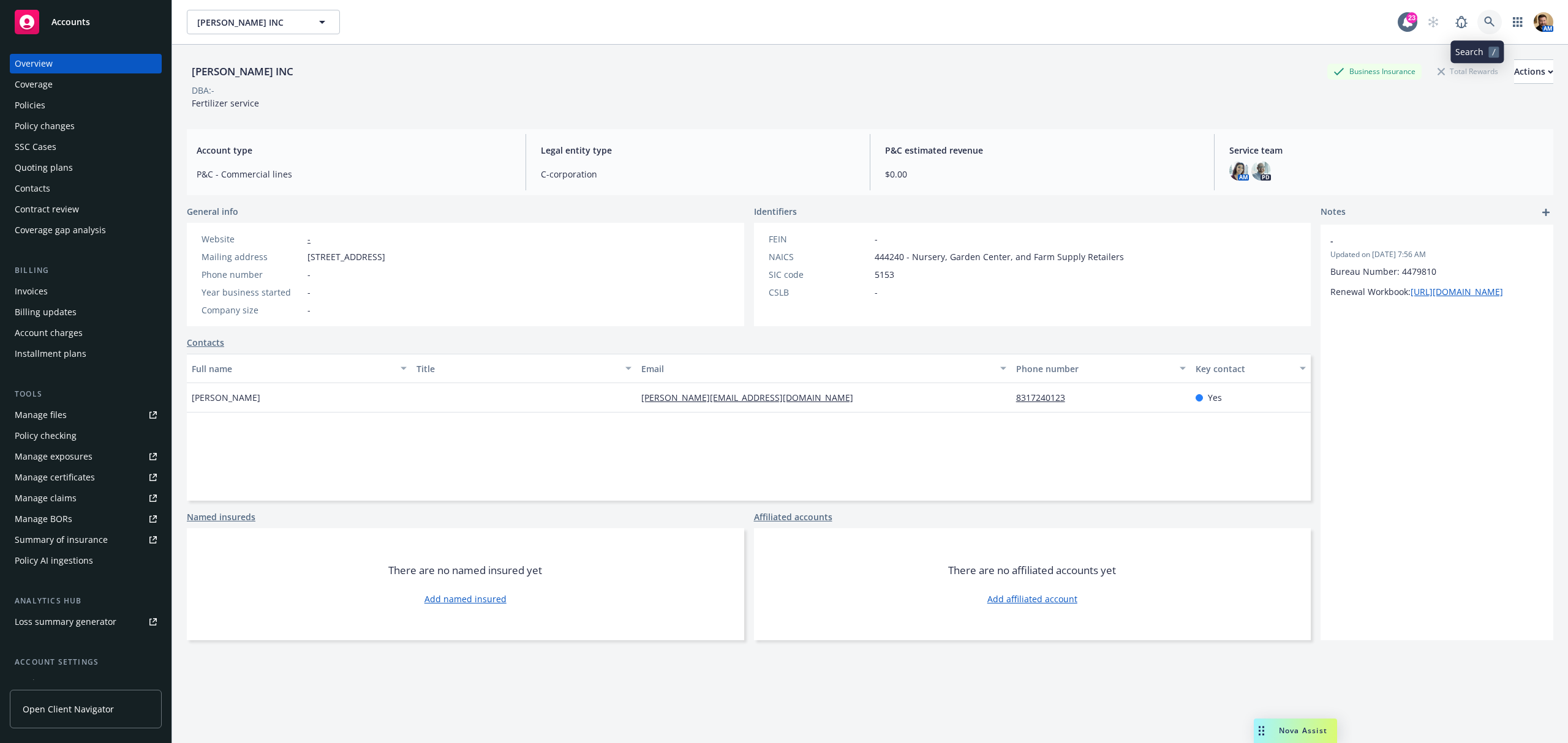
click at [1484, 23] on icon at bounding box center [1489, 21] width 11 height 11
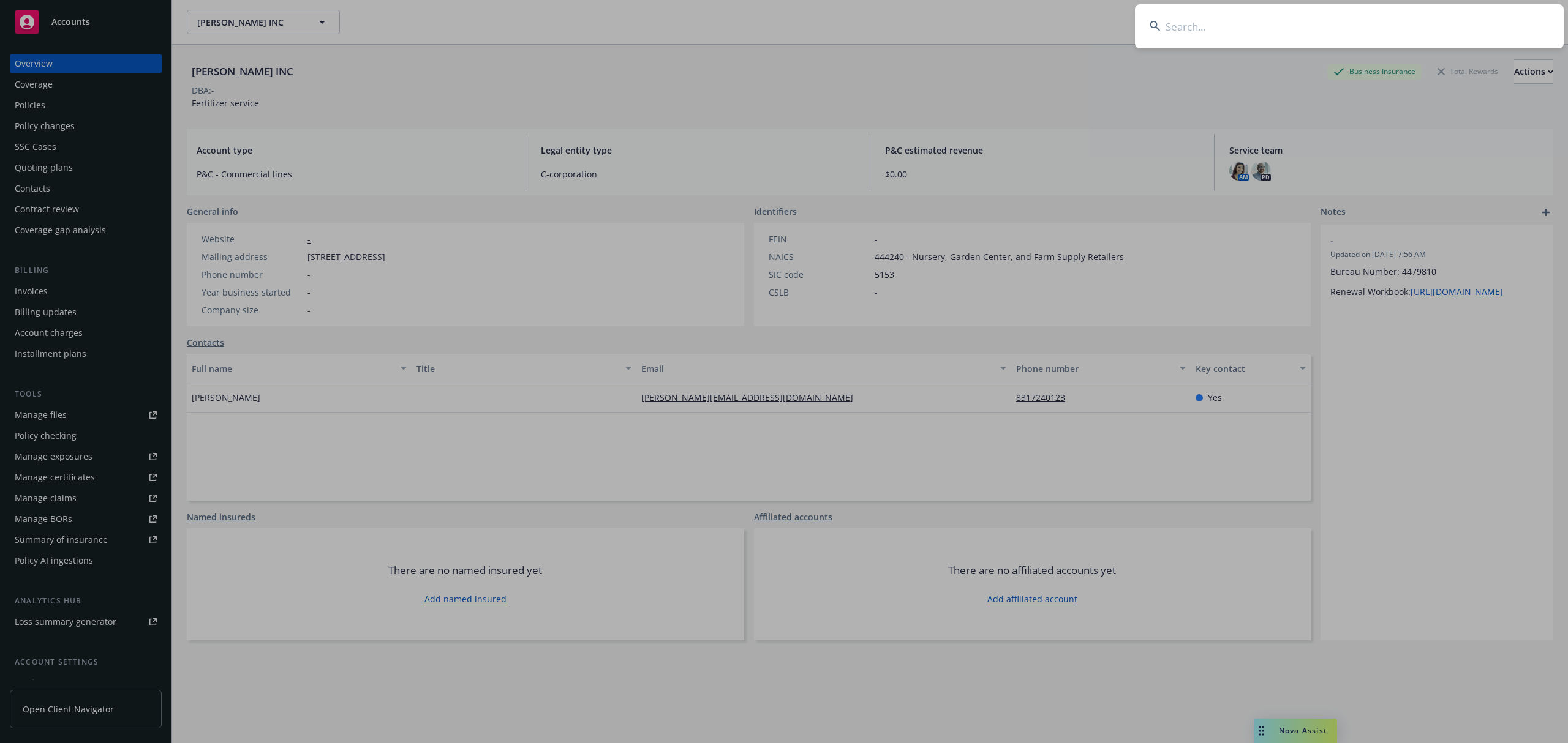
click at [1417, 35] on input at bounding box center [1349, 27] width 429 height 44
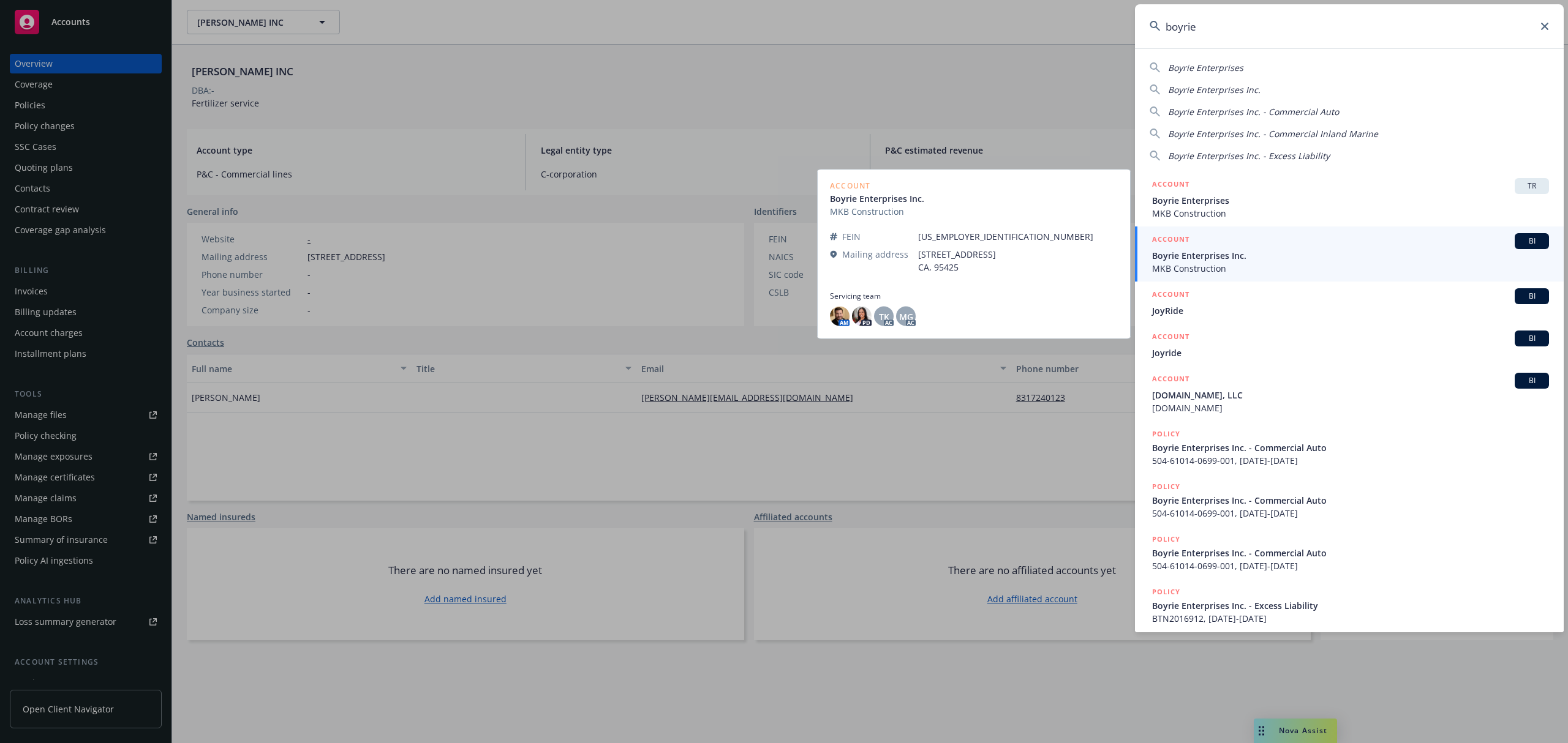
type input "boyrie"
click at [1188, 270] on span "MKB Construction" at bounding box center [1351, 268] width 397 height 13
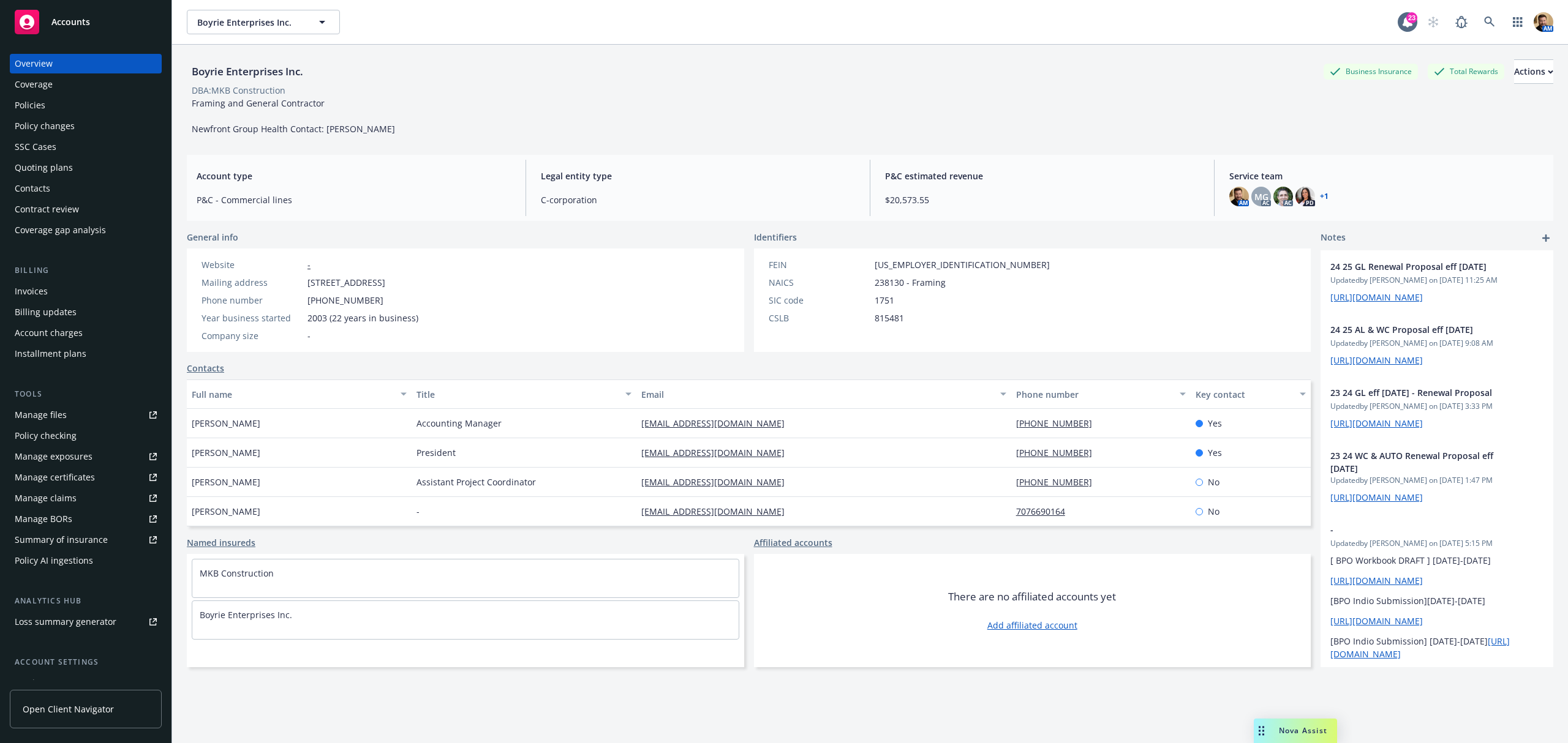
click at [58, 104] on div "Policies" at bounding box center [86, 105] width 142 height 19
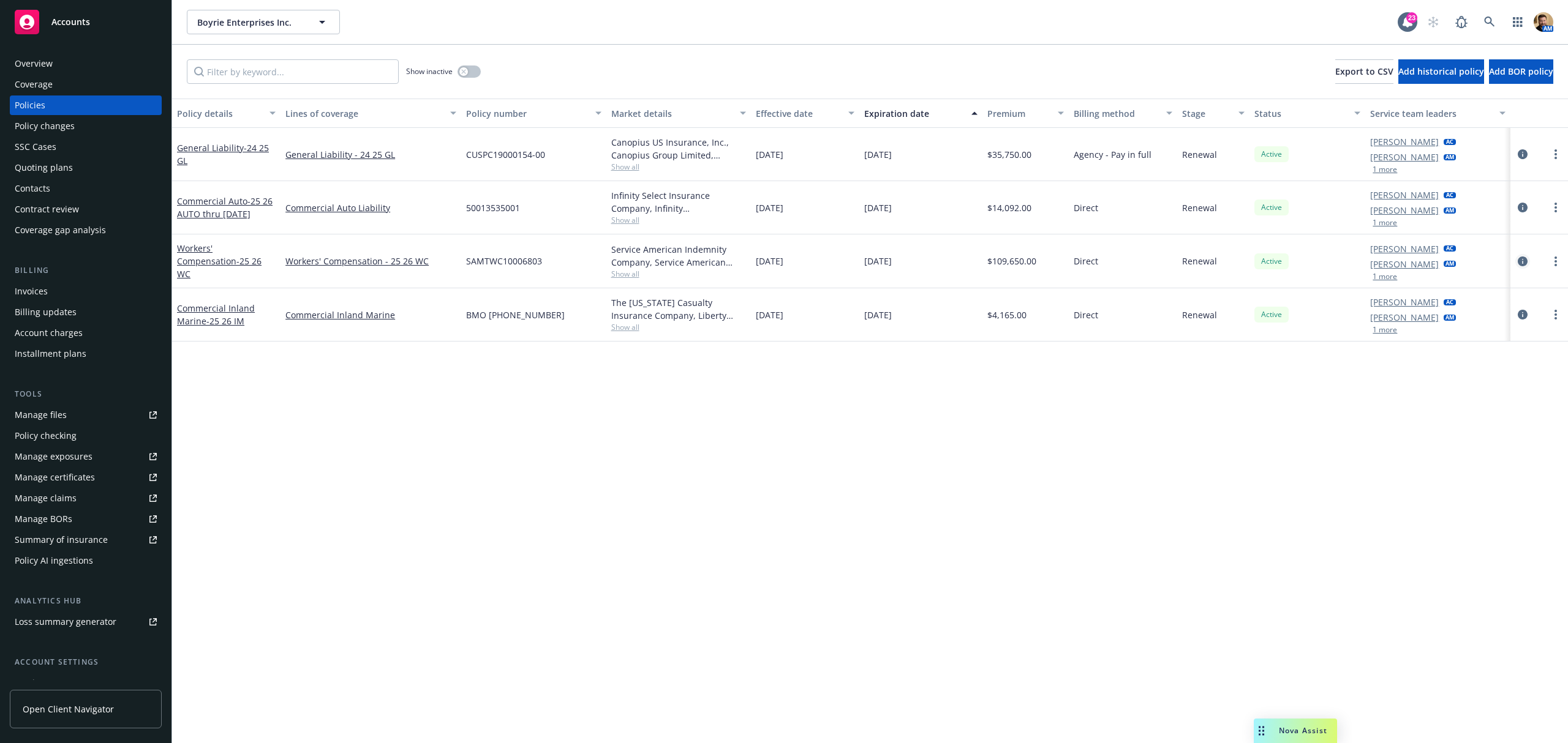
click at [1522, 263] on icon "circleInformation" at bounding box center [1522, 261] width 10 height 10
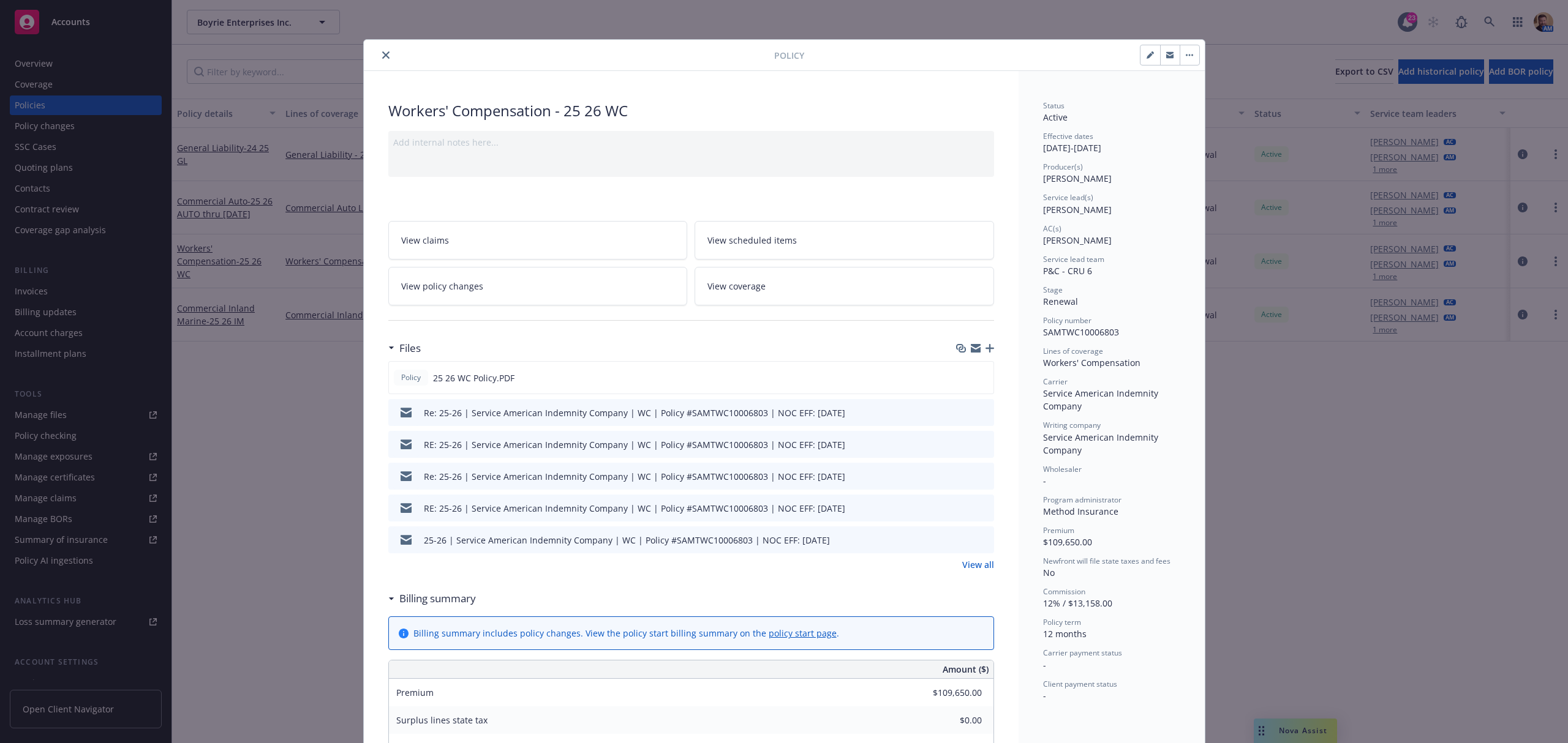
click at [977, 410] on icon "preview file" at bounding box center [982, 412] width 11 height 8
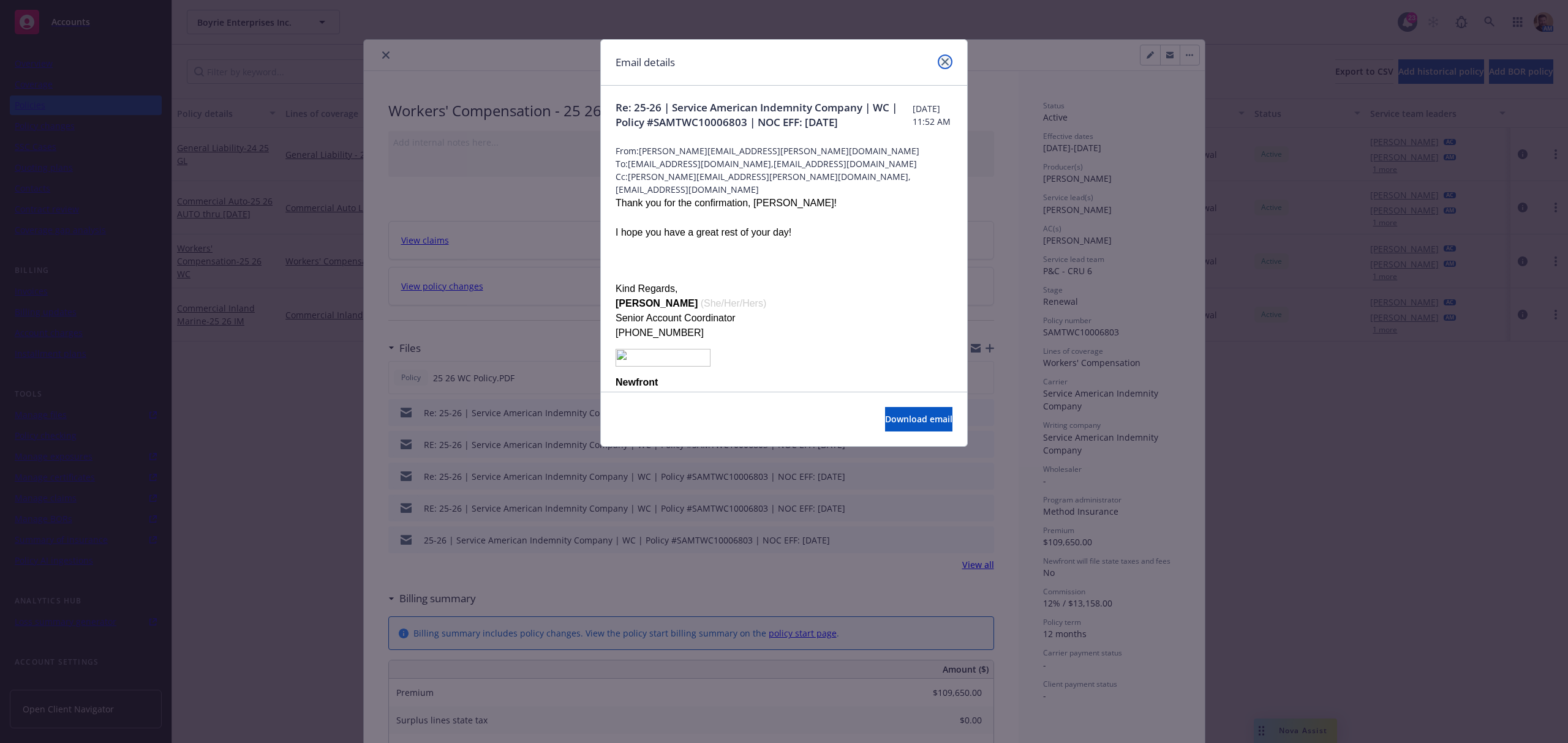
click at [944, 61] on icon "close" at bounding box center [945, 62] width 7 height 7
